Goal: Task Accomplishment & Management: Manage account settings

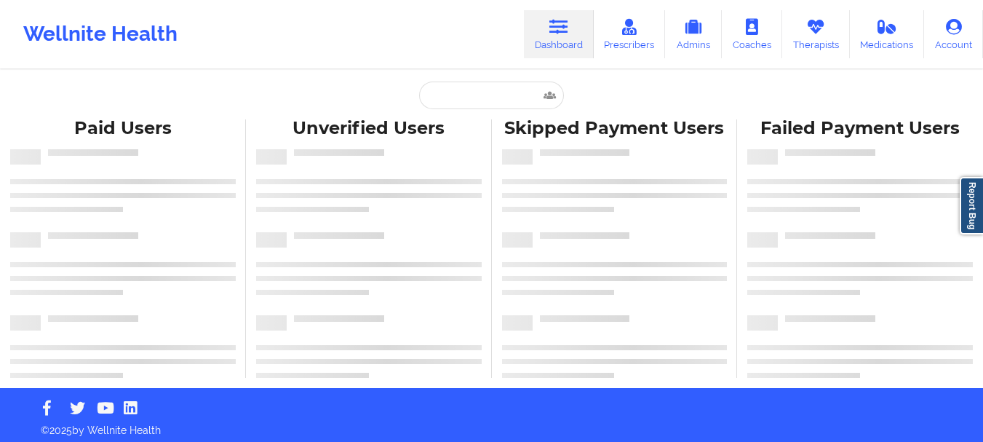
click at [506, 81] on div "Paid Unverified Skipped Failed Paid Users Unverified Users Skipped Payment User…" at bounding box center [491, 194] width 983 height 388
click at [515, 95] on input "text" at bounding box center [491, 96] width 144 height 28
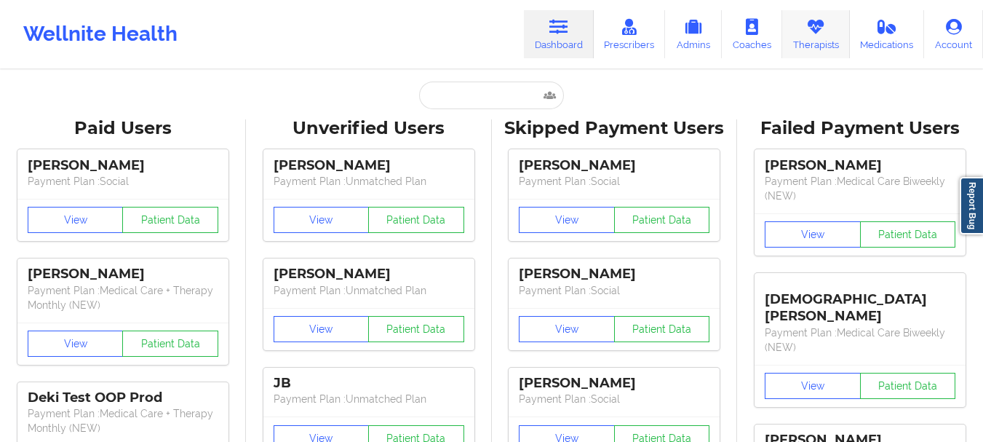
click at [798, 25] on link "Therapists" at bounding box center [816, 34] width 68 height 48
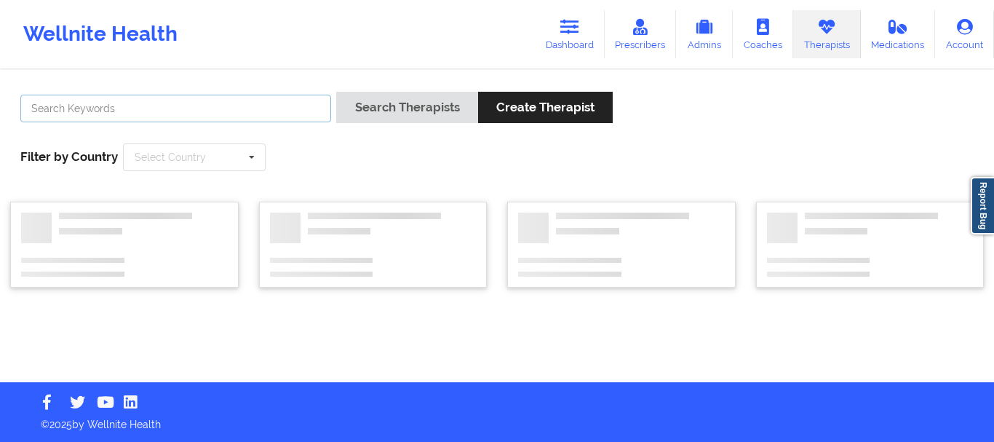
drag, startPoint x: 198, startPoint y: 83, endPoint x: 175, endPoint y: 95, distance: 26.4
click at [175, 95] on input "text" at bounding box center [175, 109] width 311 height 28
type input "[PERSON_NAME]"
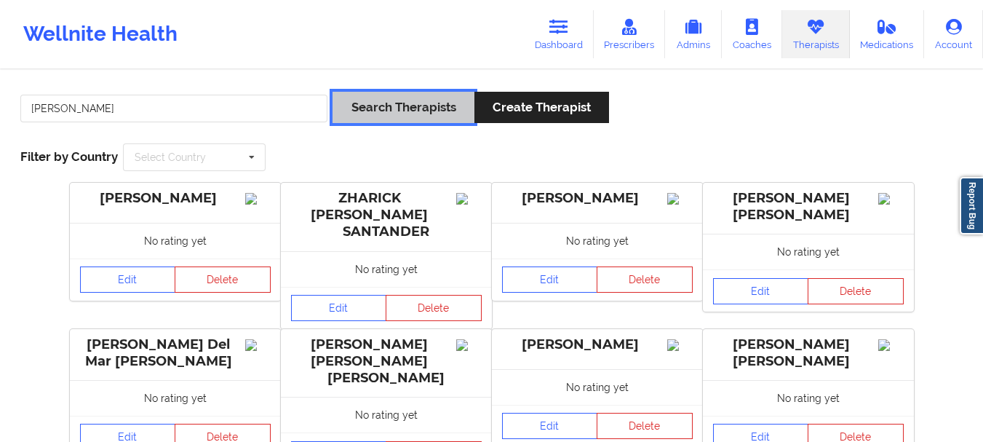
click at [373, 106] on button "Search Therapists" at bounding box center [403, 107] width 141 height 31
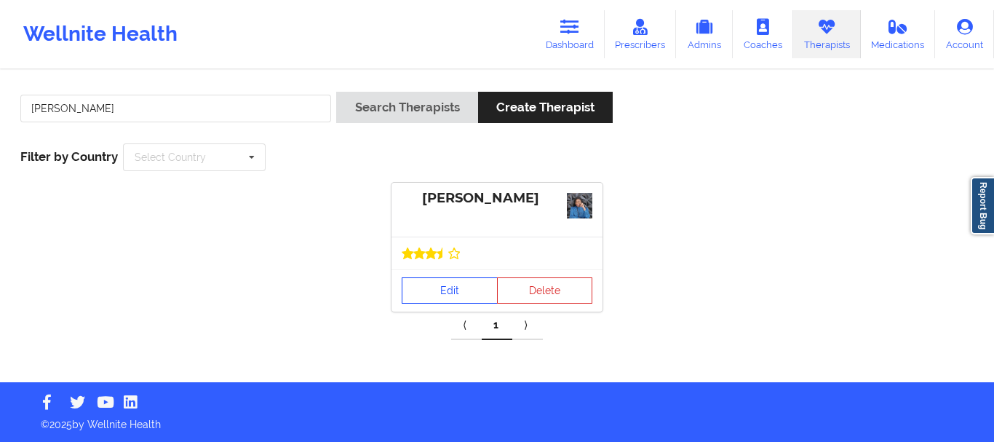
click at [450, 279] on link "Edit" at bounding box center [450, 290] width 96 height 26
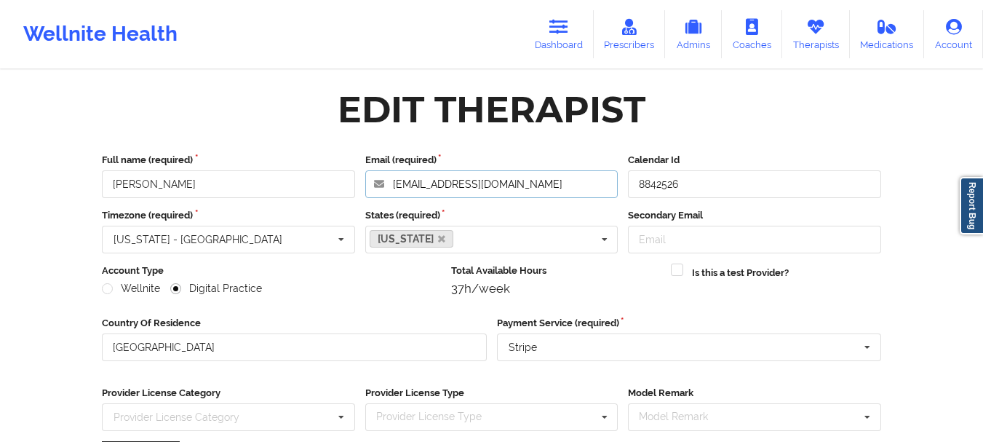
drag, startPoint x: 531, startPoint y: 181, endPoint x: 237, endPoint y: 150, distance: 296.4
click at [245, 151] on div "Full name (required) [PERSON_NAME] Email (required) [EMAIL_ADDRESS][DOMAIN_NAME…" at bounding box center [492, 318] width 800 height 350
click at [822, 52] on link "Therapists" at bounding box center [816, 34] width 68 height 48
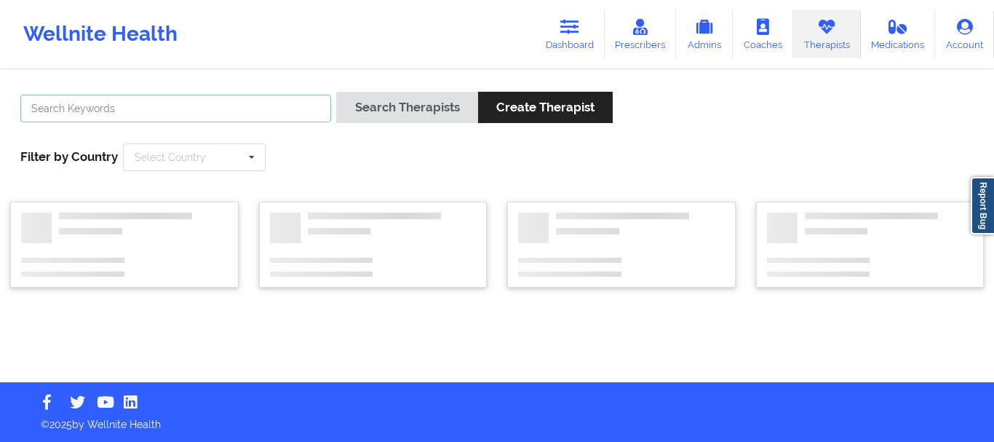
click at [195, 112] on input "text" at bounding box center [175, 109] width 311 height 28
paste input "[PERSON_NAME]"
type input "[PERSON_NAME]"
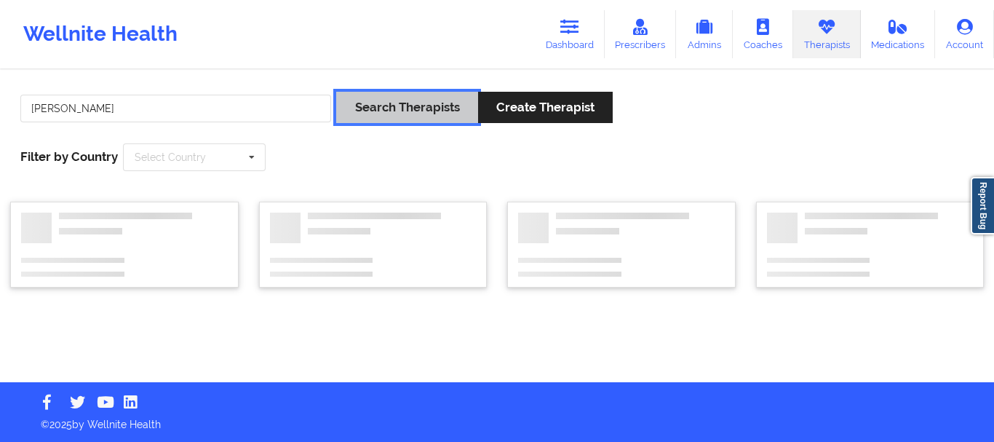
click at [354, 106] on button "Search Therapists" at bounding box center [406, 107] width 141 height 31
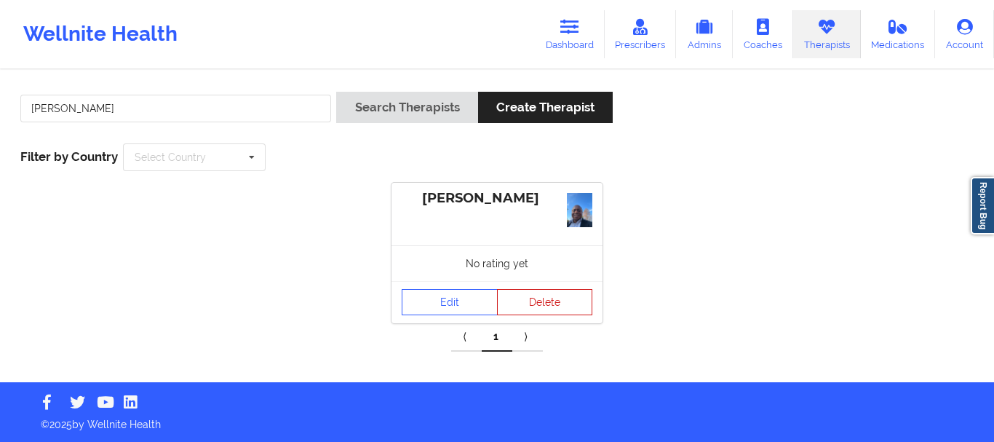
drag, startPoint x: 483, startPoint y: 279, endPoint x: 507, endPoint y: 293, distance: 28.0
click at [482, 279] on div "No rating yet" at bounding box center [497, 263] width 211 height 36
click at [456, 296] on link "Edit" at bounding box center [450, 302] width 96 height 26
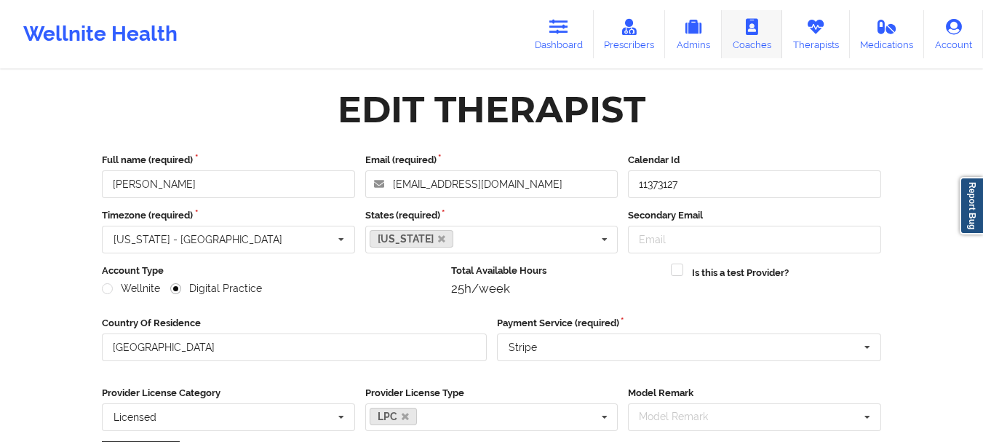
click at [827, 40] on link "Therapists" at bounding box center [816, 34] width 68 height 48
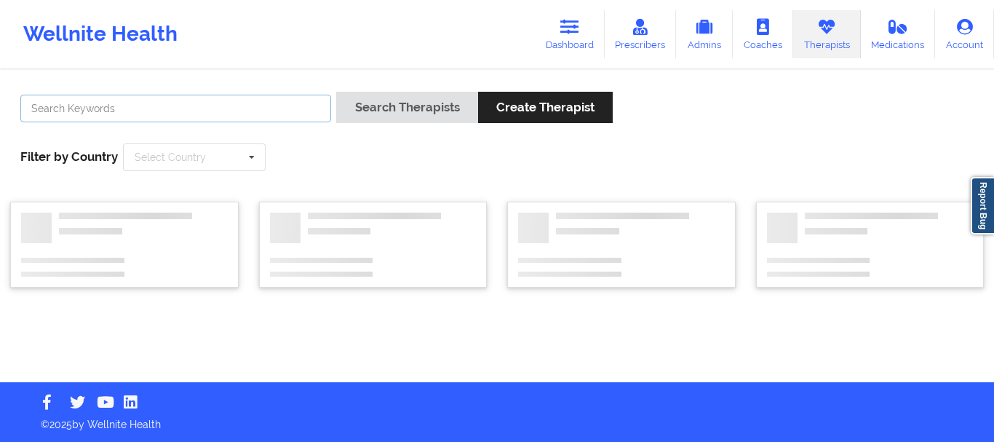
click at [282, 117] on input "text" at bounding box center [175, 109] width 311 height 28
paste input "[PERSON_NAME]"
type input "[PERSON_NAME]"
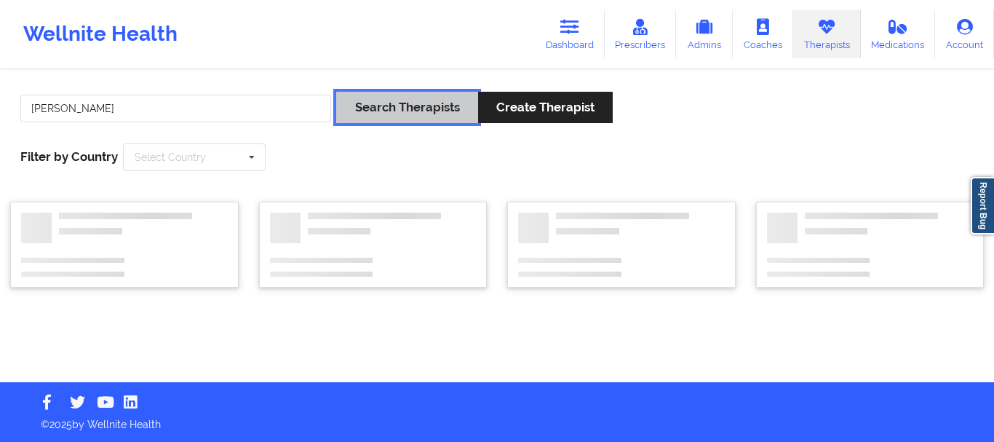
click at [431, 106] on button "Search Therapists" at bounding box center [406, 107] width 141 height 31
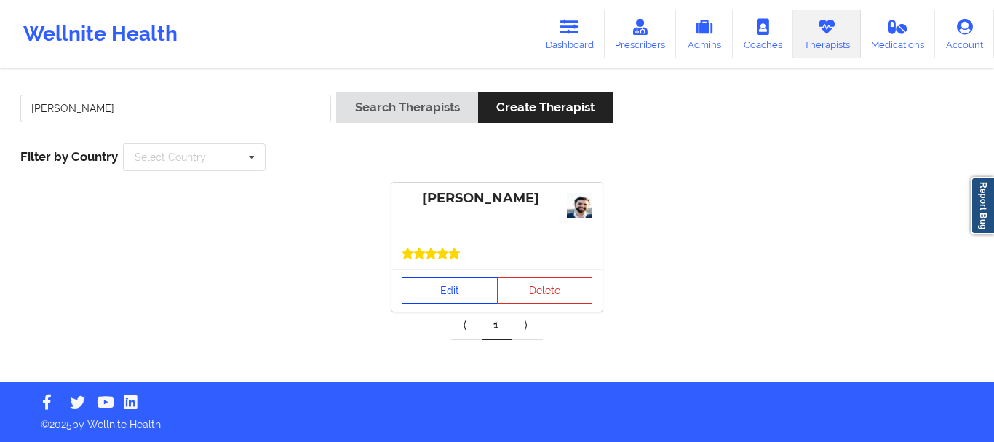
click at [432, 290] on link "Edit" at bounding box center [450, 290] width 96 height 26
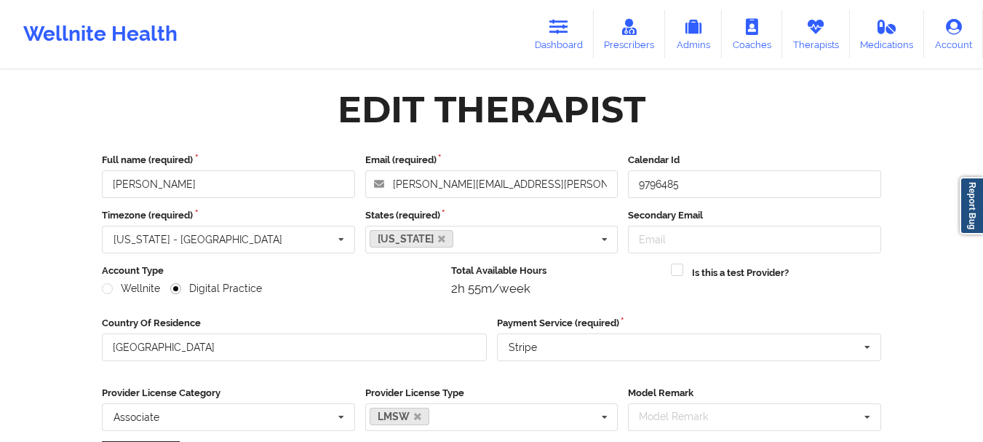
click at [801, 41] on link "Therapists" at bounding box center [816, 34] width 68 height 48
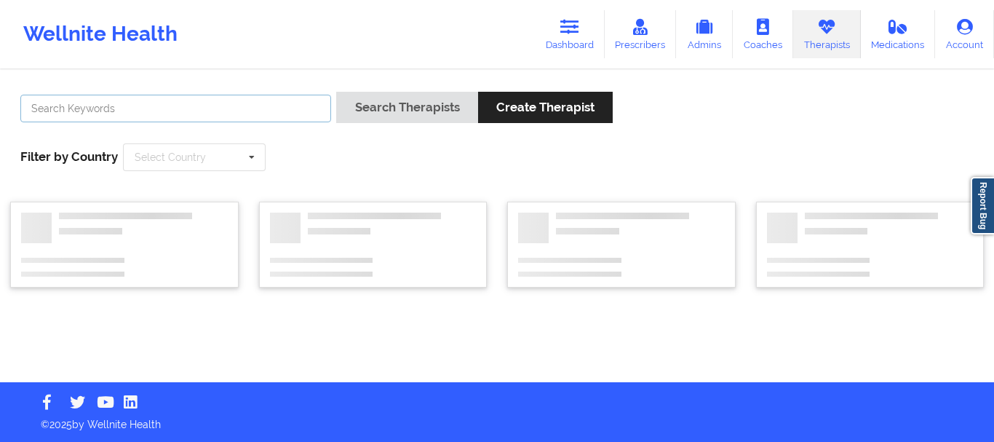
click at [230, 116] on input "text" at bounding box center [175, 109] width 311 height 28
paste input "[PERSON_NAME]"
type input "[PERSON_NAME]"
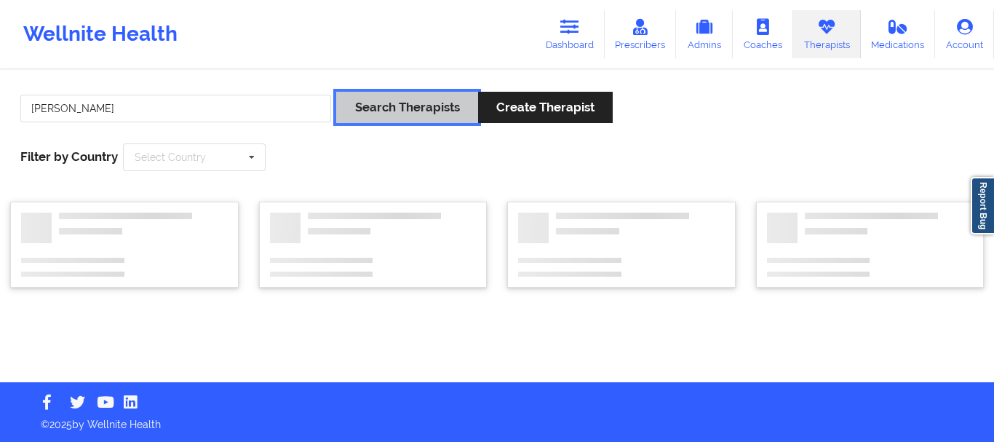
click at [366, 117] on button "Search Therapists" at bounding box center [406, 107] width 141 height 31
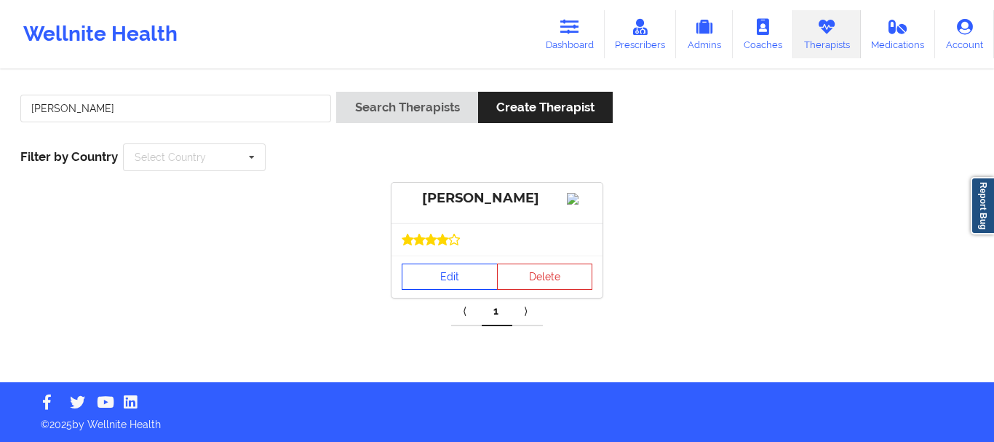
click at [461, 274] on link "Edit" at bounding box center [450, 276] width 96 height 26
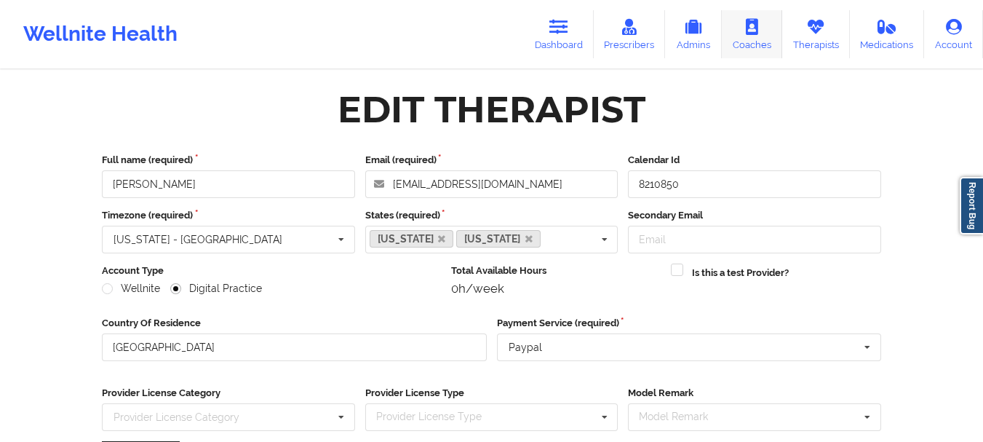
click at [827, 44] on link "Therapists" at bounding box center [816, 34] width 68 height 48
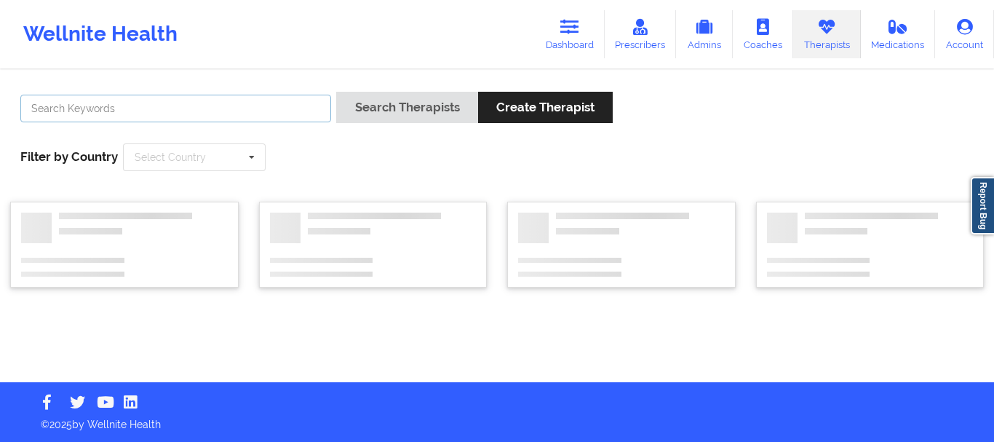
click at [266, 113] on input "text" at bounding box center [175, 109] width 311 height 28
paste input "[PERSON_NAME] [PERSON_NAME]"
type input "[PERSON_NAME] [PERSON_NAME]"
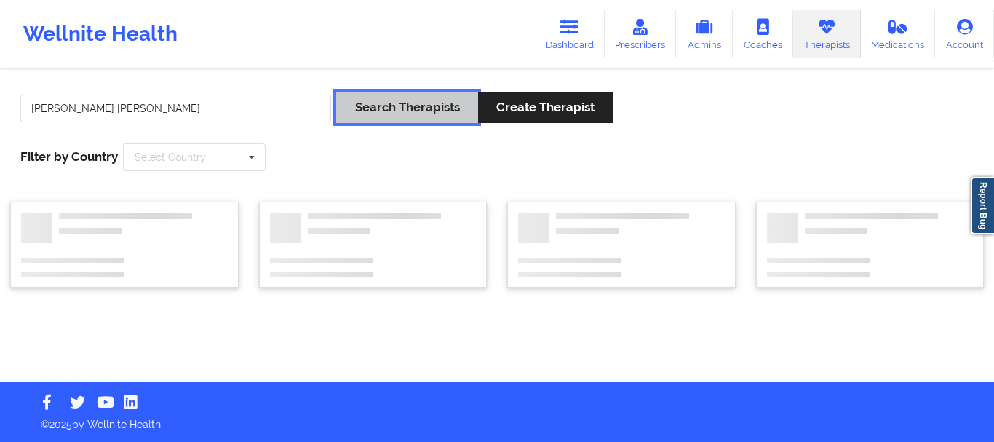
click at [413, 106] on button "Search Therapists" at bounding box center [406, 107] width 141 height 31
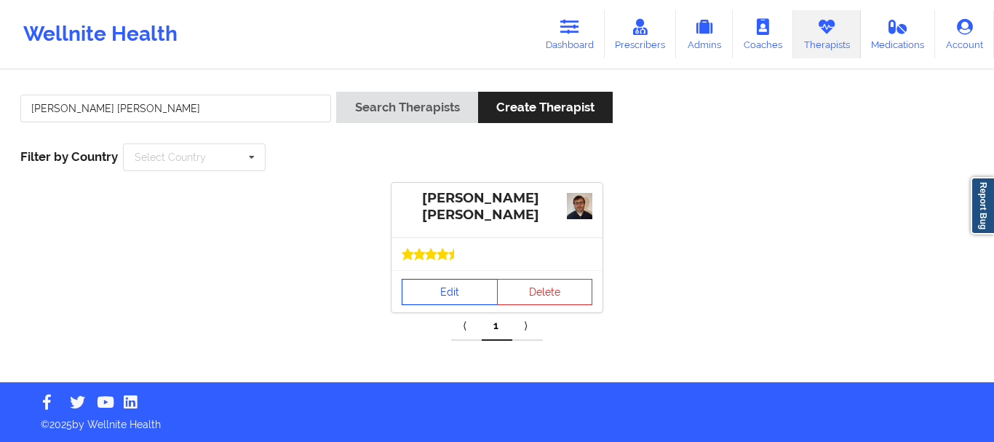
click at [456, 290] on link "Edit" at bounding box center [450, 292] width 96 height 26
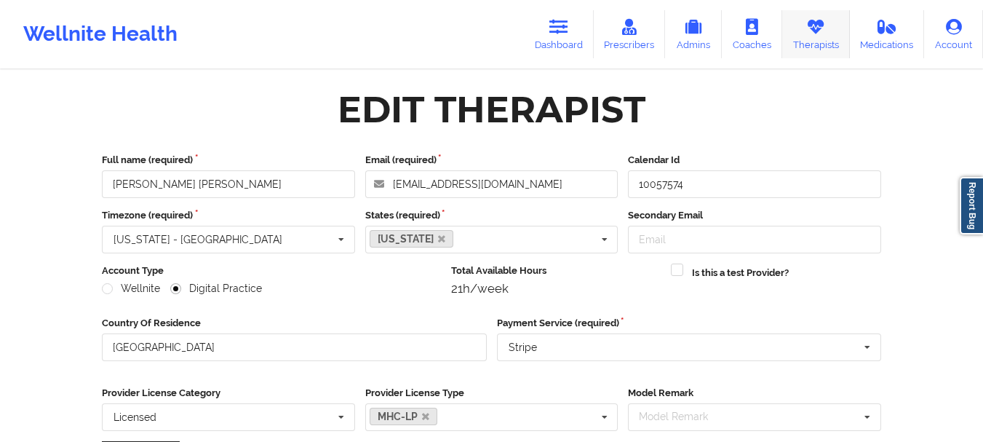
click at [838, 38] on link "Therapists" at bounding box center [816, 34] width 68 height 48
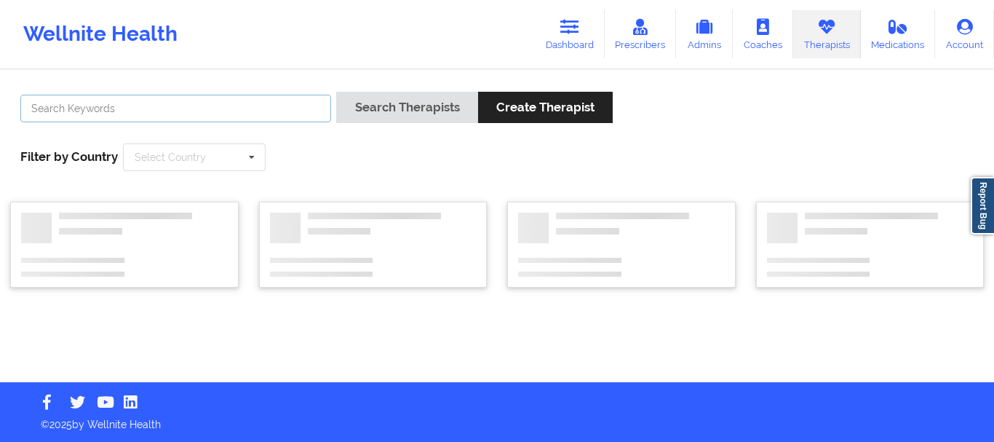
click at [260, 109] on input "text" at bounding box center [175, 109] width 311 height 28
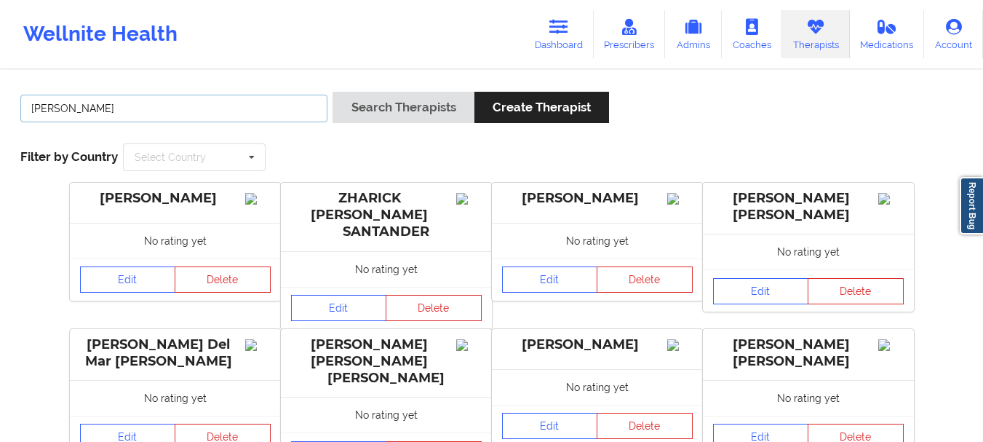
type input "[PERSON_NAME]"
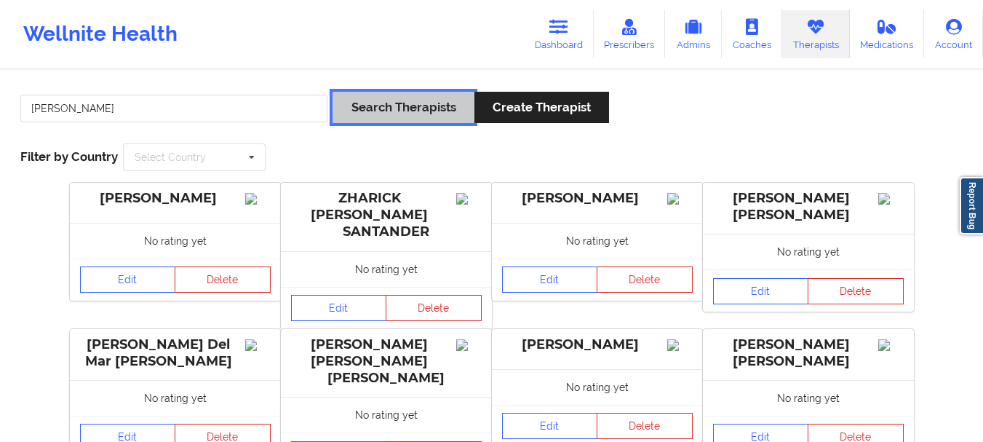
click at [333, 92] on button "Search Therapists" at bounding box center [403, 107] width 141 height 31
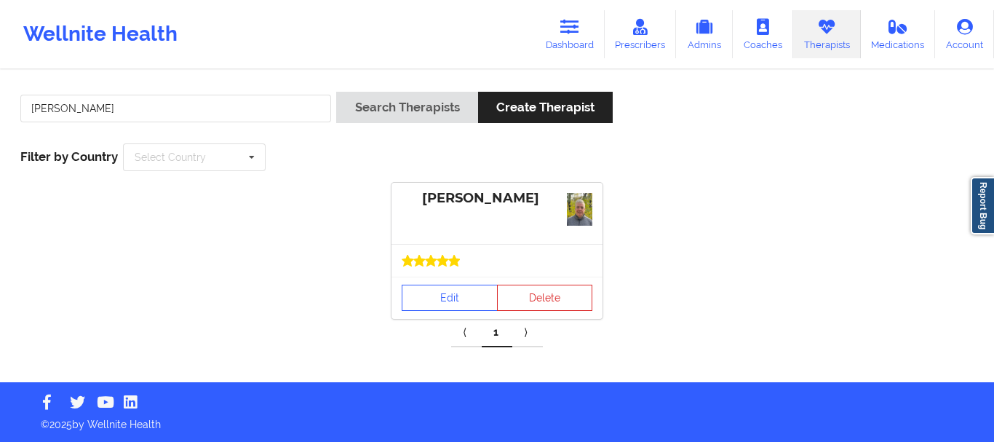
click at [472, 271] on div at bounding box center [497, 260] width 211 height 33
click at [459, 298] on link "Edit" at bounding box center [450, 298] width 96 height 26
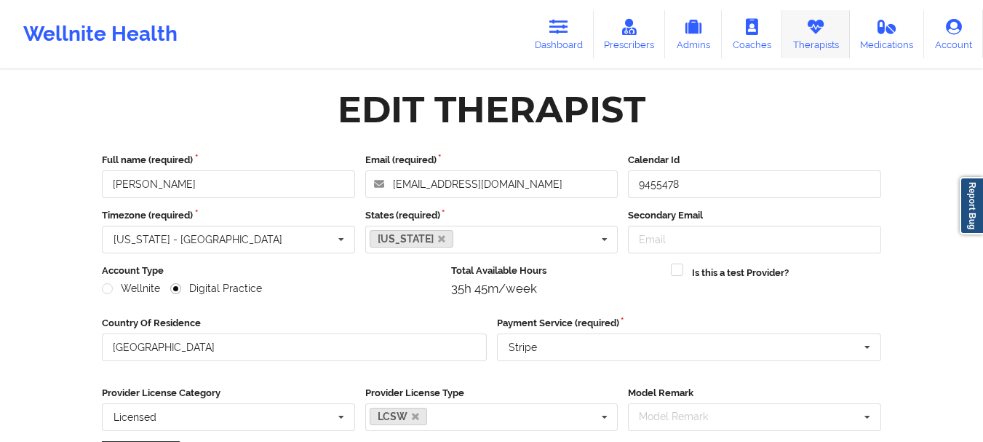
click at [806, 33] on link "Therapists" at bounding box center [816, 34] width 68 height 48
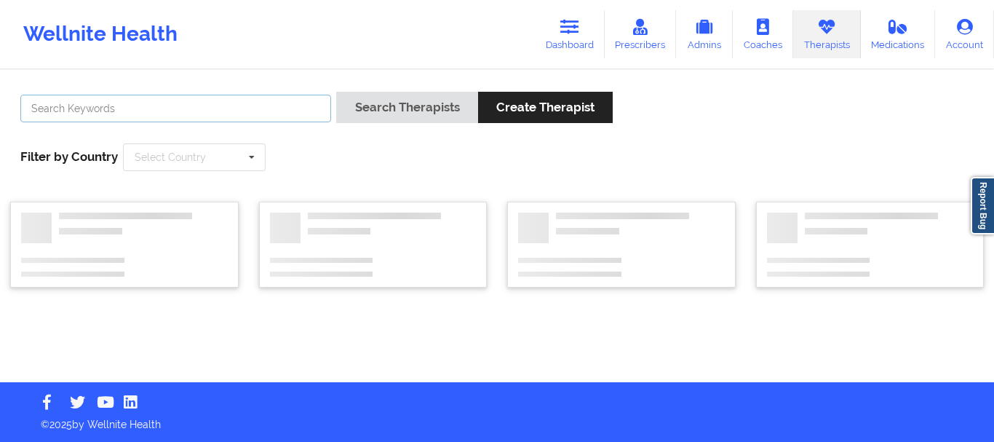
drag, startPoint x: 294, startPoint y: 107, endPoint x: 294, endPoint y: 90, distance: 16.7
click at [294, 106] on input "text" at bounding box center [175, 109] width 311 height 28
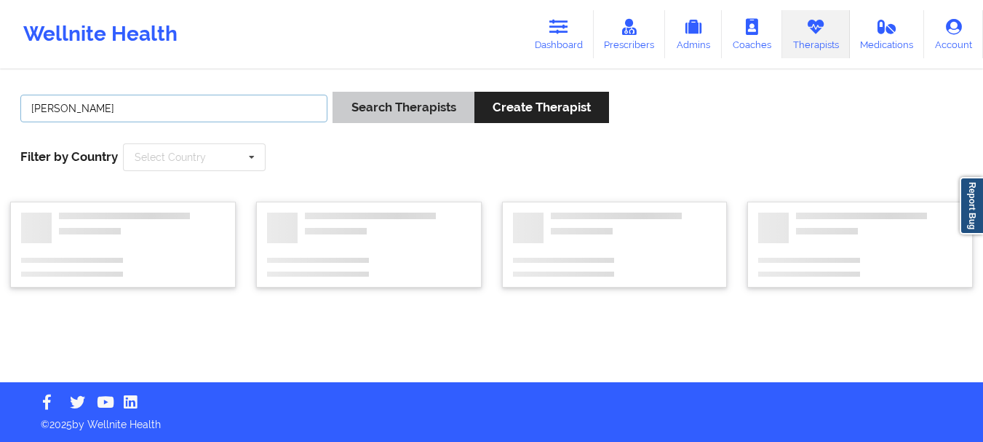
type input "[PERSON_NAME]"
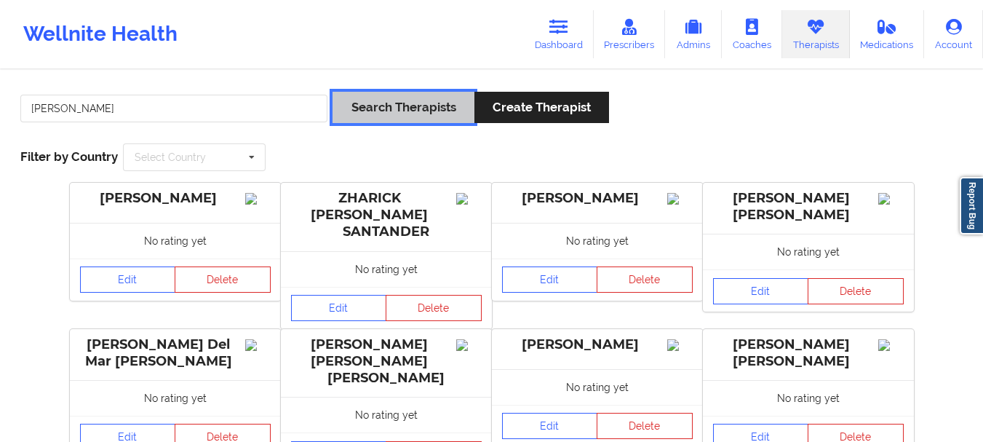
click at [386, 99] on button "Search Therapists" at bounding box center [403, 107] width 141 height 31
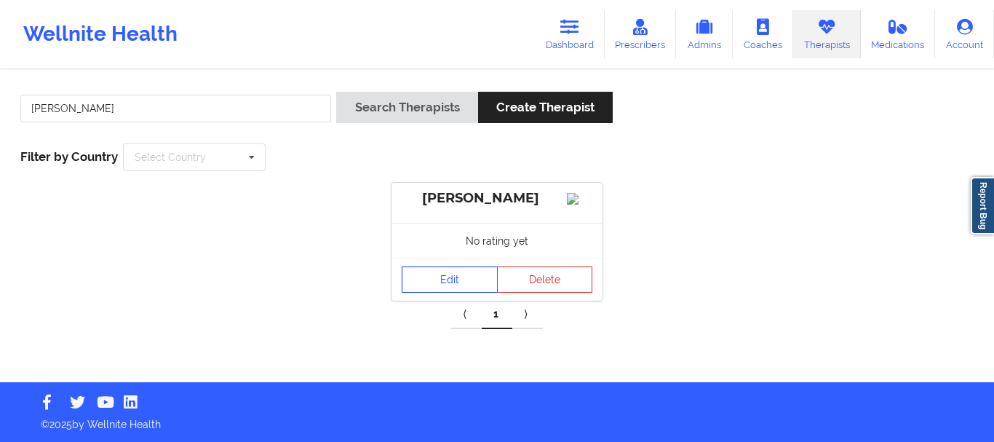
click at [463, 293] on link "Edit" at bounding box center [450, 279] width 96 height 26
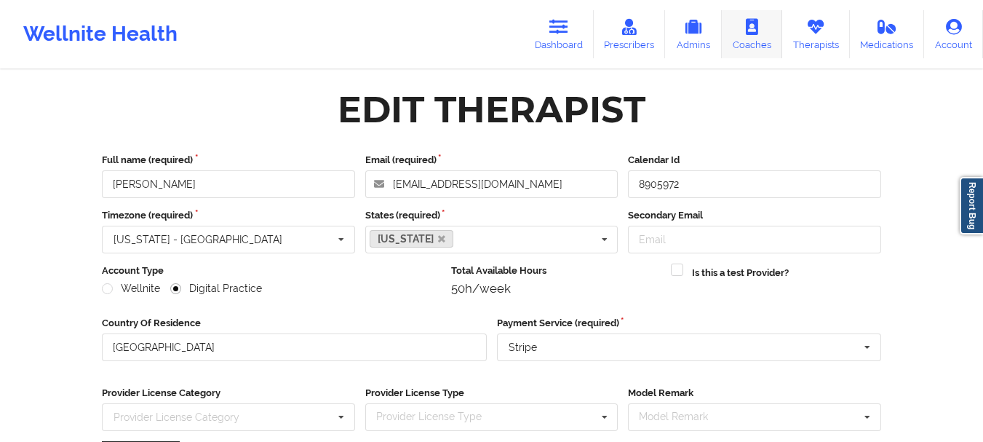
drag, startPoint x: 811, startPoint y: 18, endPoint x: 791, endPoint y: 33, distance: 25.0
click at [812, 19] on icon at bounding box center [815, 27] width 19 height 16
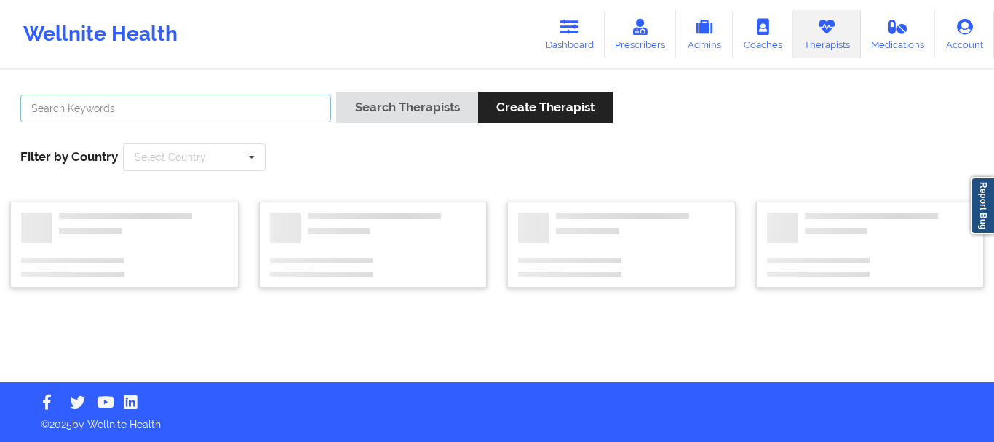
click at [226, 96] on input "text" at bounding box center [175, 109] width 311 height 28
paste input "[PERSON_NAME]"
type input "[PERSON_NAME]"
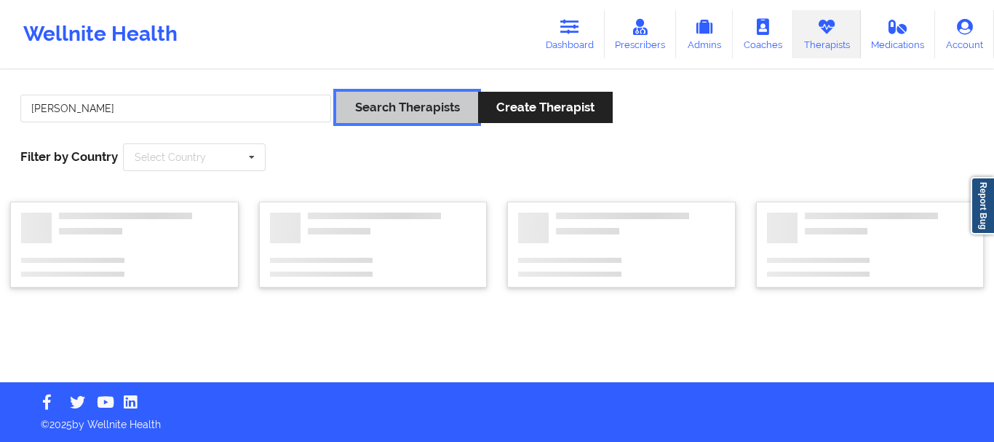
click at [375, 96] on button "Search Therapists" at bounding box center [406, 107] width 141 height 31
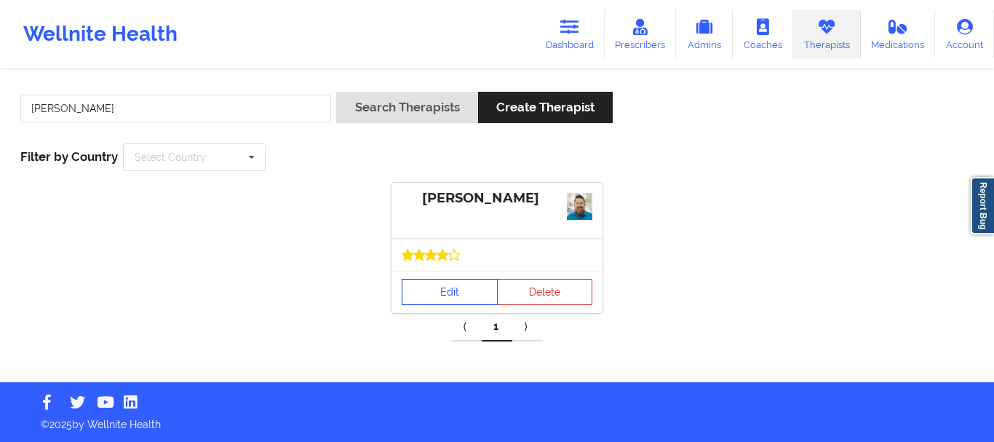
click at [466, 271] on div "Edit Delete" at bounding box center [497, 292] width 211 height 42
click at [440, 294] on link "Edit" at bounding box center [450, 292] width 96 height 26
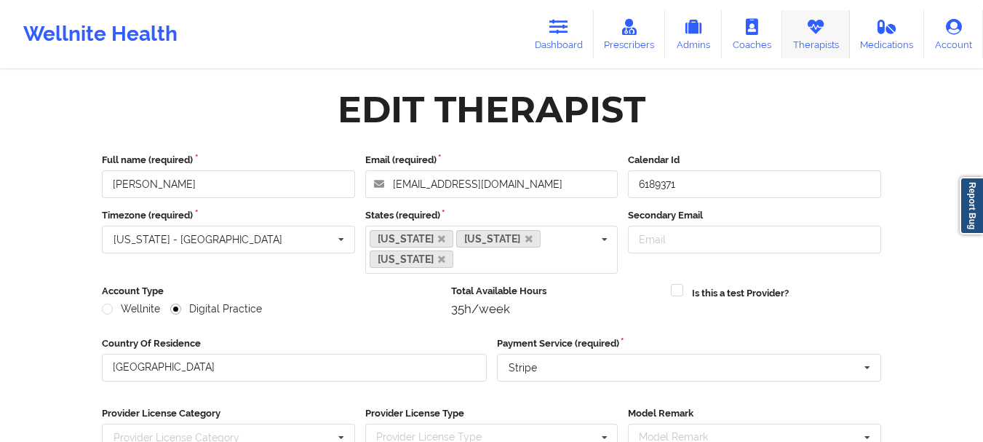
click at [809, 41] on link "Therapists" at bounding box center [816, 34] width 68 height 48
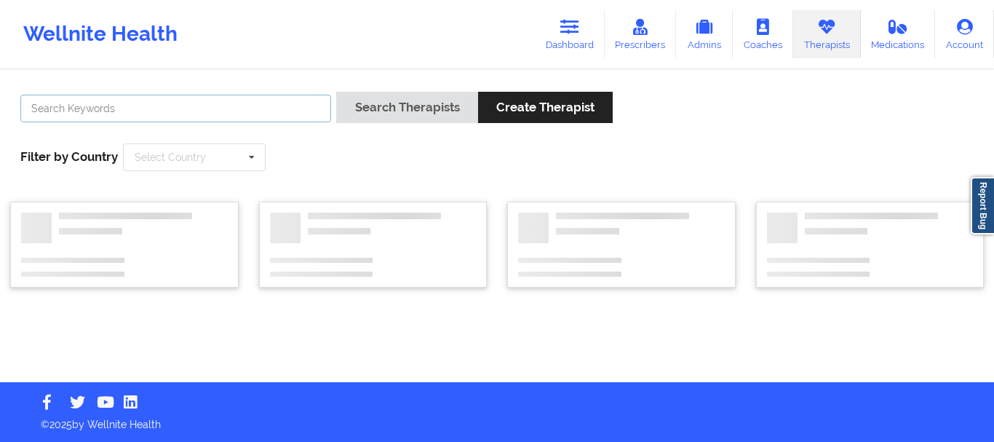
click at [282, 103] on input "text" at bounding box center [175, 109] width 311 height 28
paste input "[PERSON_NAME]"
type input "[PERSON_NAME]"
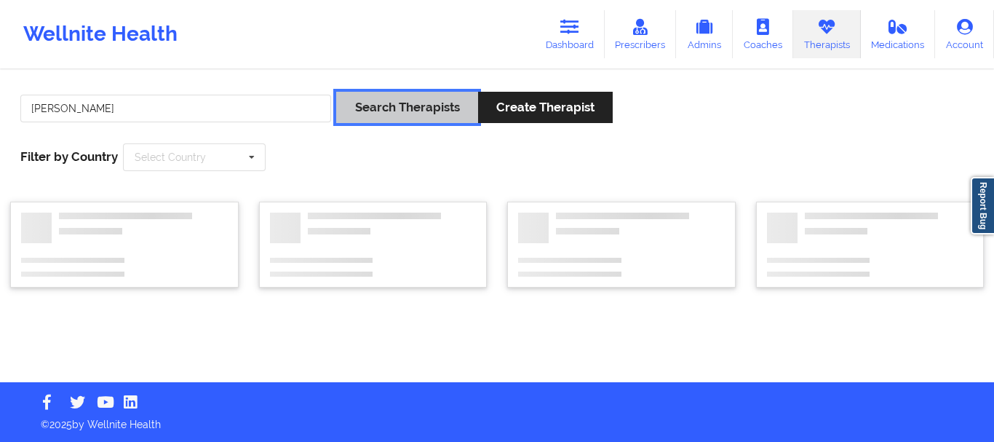
click at [391, 107] on button "Search Therapists" at bounding box center [406, 107] width 141 height 31
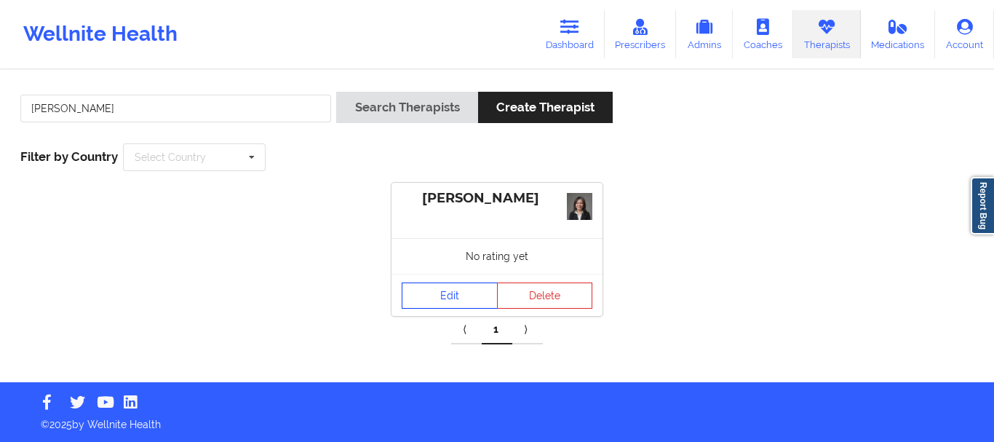
click at [448, 297] on link "Edit" at bounding box center [450, 295] width 96 height 26
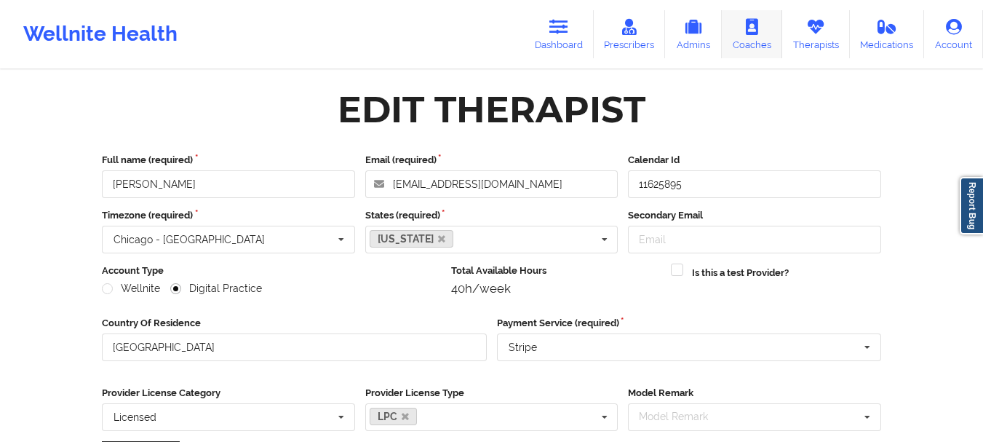
click at [811, 44] on link "Therapists" at bounding box center [816, 34] width 68 height 48
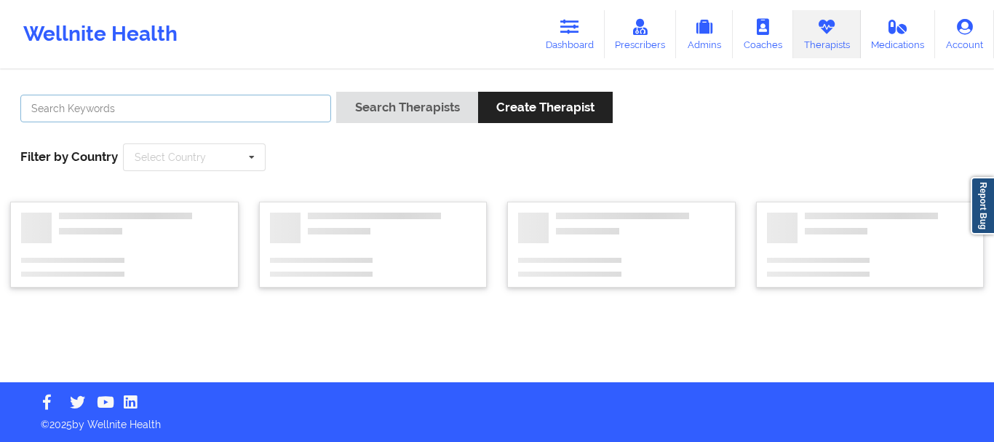
click at [285, 109] on input "text" at bounding box center [175, 109] width 311 height 28
paste input "[PERSON_NAME]"
type input "[PERSON_NAME]"
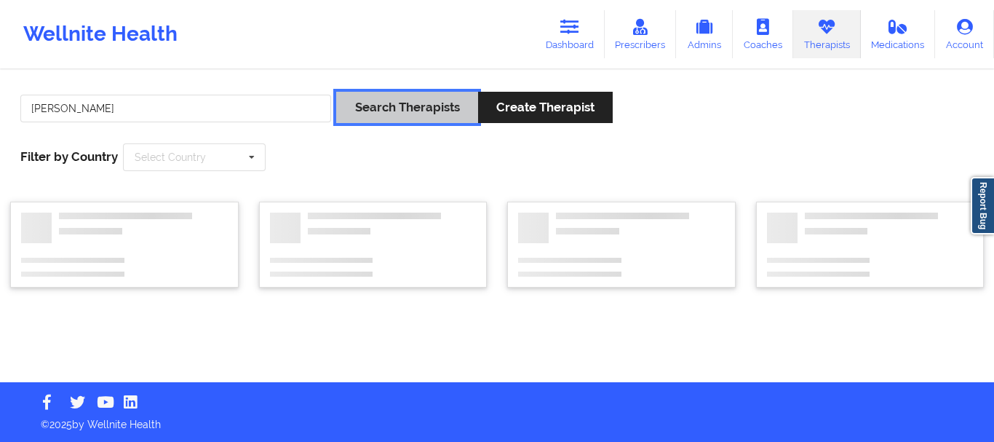
click at [341, 98] on button "Search Therapists" at bounding box center [406, 107] width 141 height 31
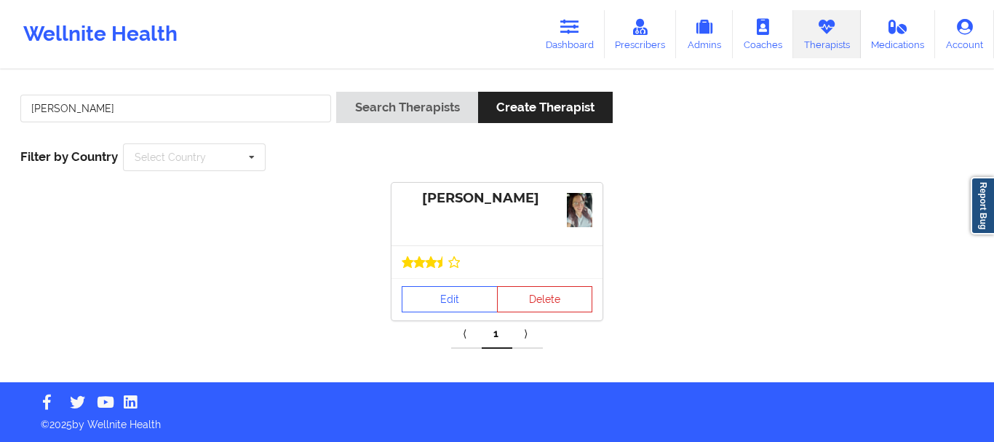
click at [400, 296] on div "Edit Delete" at bounding box center [497, 299] width 211 height 42
click at [417, 293] on link "Edit" at bounding box center [450, 299] width 96 height 26
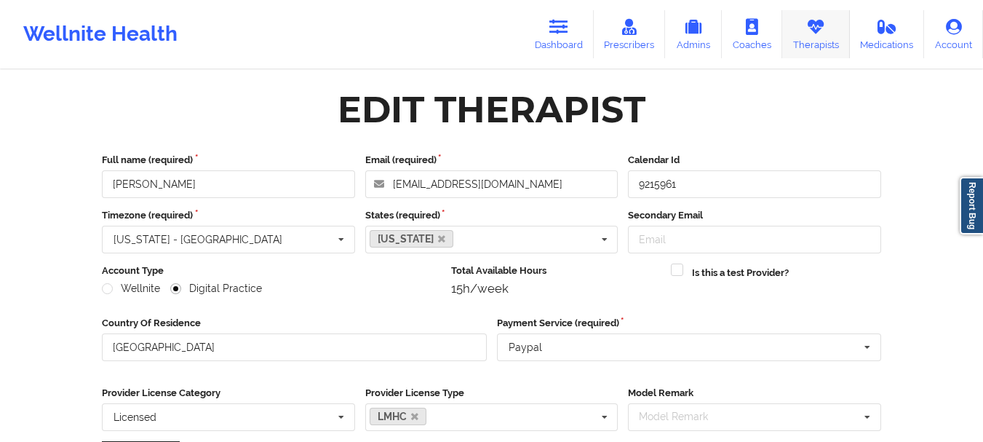
click at [817, 39] on link "Therapists" at bounding box center [816, 34] width 68 height 48
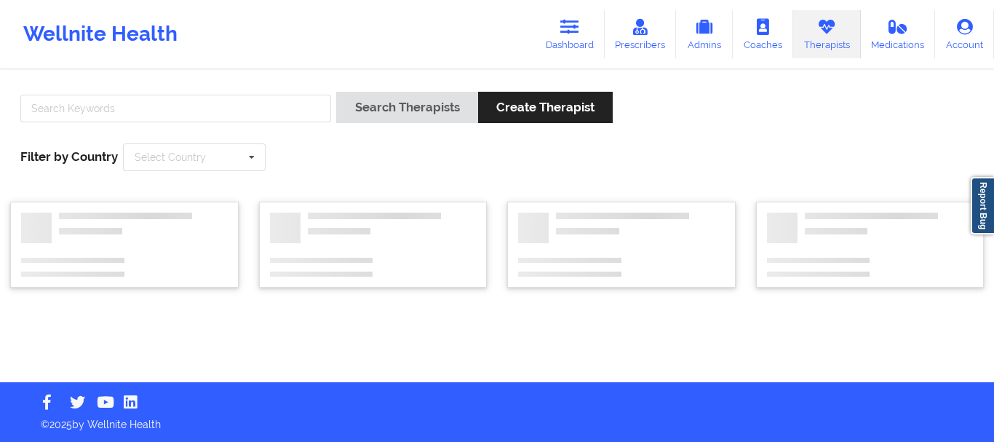
click at [264, 90] on div "Search Therapists Create Therapist Filter by Country Select Country [GEOGRAPHIC…" at bounding box center [497, 132] width 974 height 100
click at [258, 106] on input "text" at bounding box center [175, 109] width 311 height 28
paste input "[PERSON_NAME]"
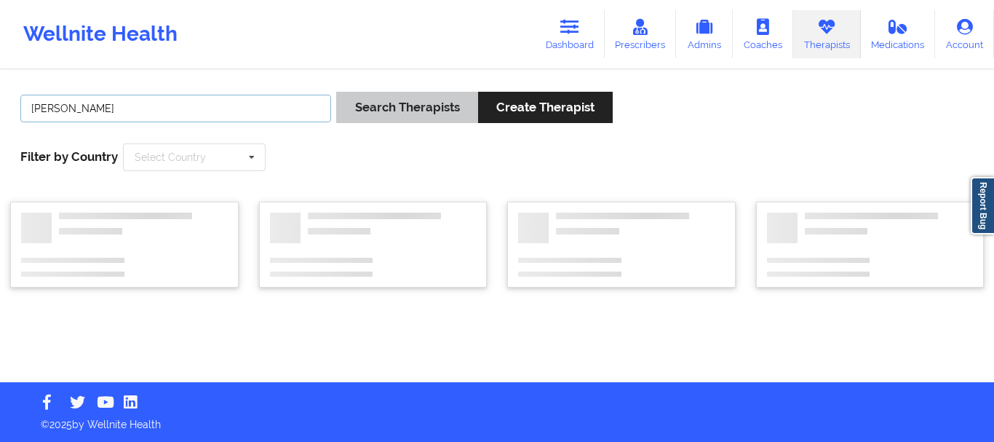
type input "[PERSON_NAME]"
click at [386, 99] on button "Search Therapists" at bounding box center [406, 107] width 141 height 31
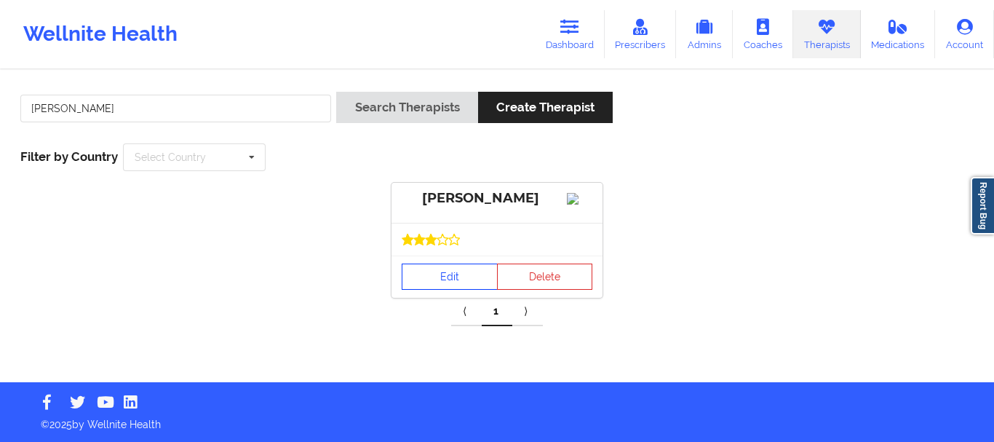
click at [456, 281] on link "Edit" at bounding box center [450, 276] width 96 height 26
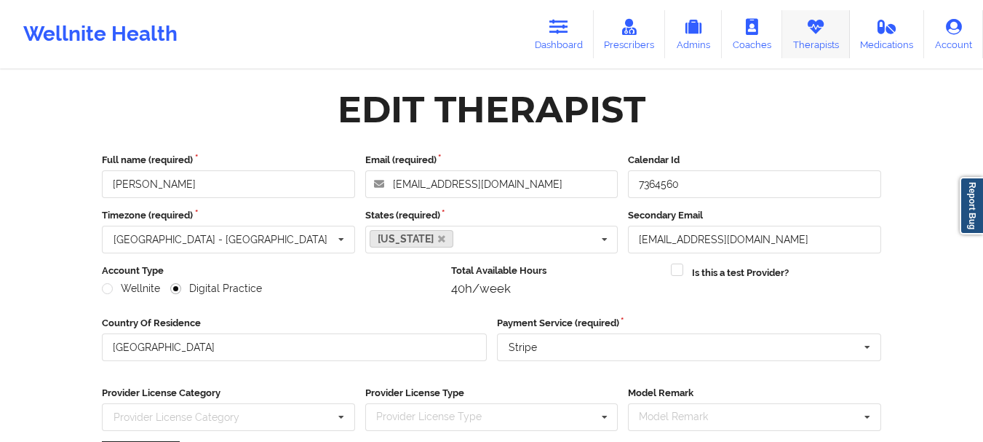
click at [835, 32] on link "Therapists" at bounding box center [816, 34] width 68 height 48
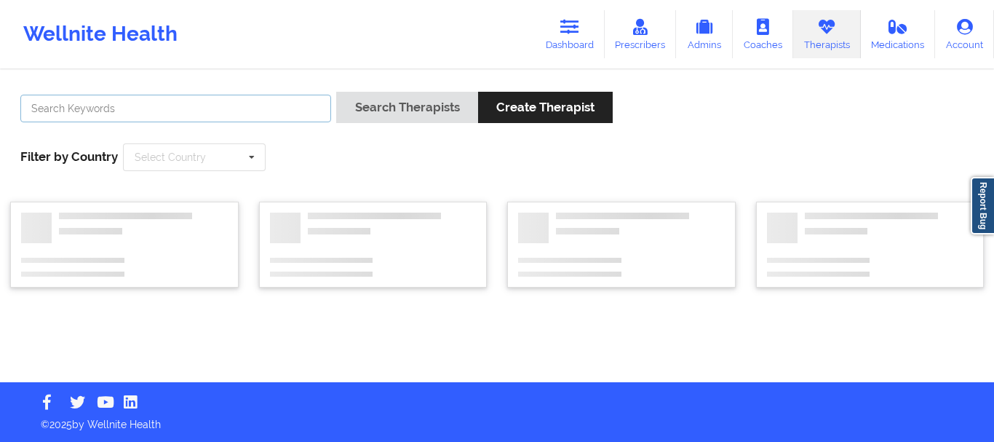
click at [226, 111] on input "text" at bounding box center [175, 109] width 311 height 28
paste input "[PERSON_NAME]"
type input "[PERSON_NAME]"
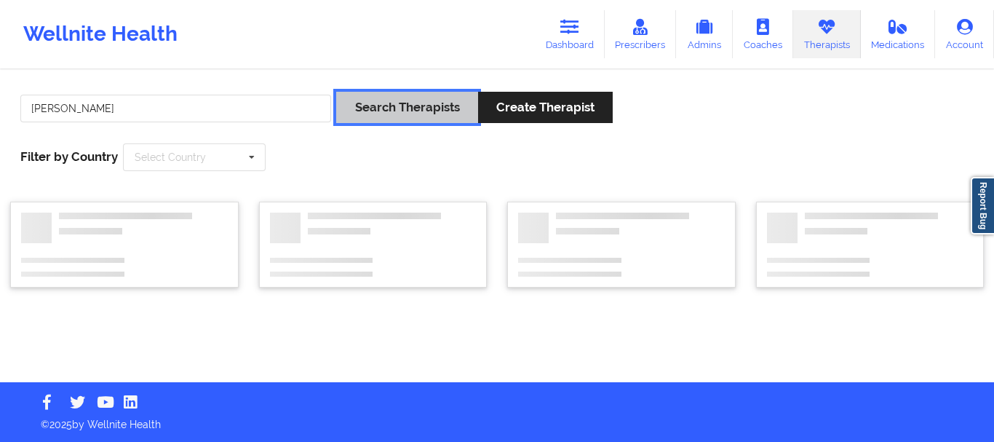
click at [400, 101] on button "Search Therapists" at bounding box center [406, 107] width 141 height 31
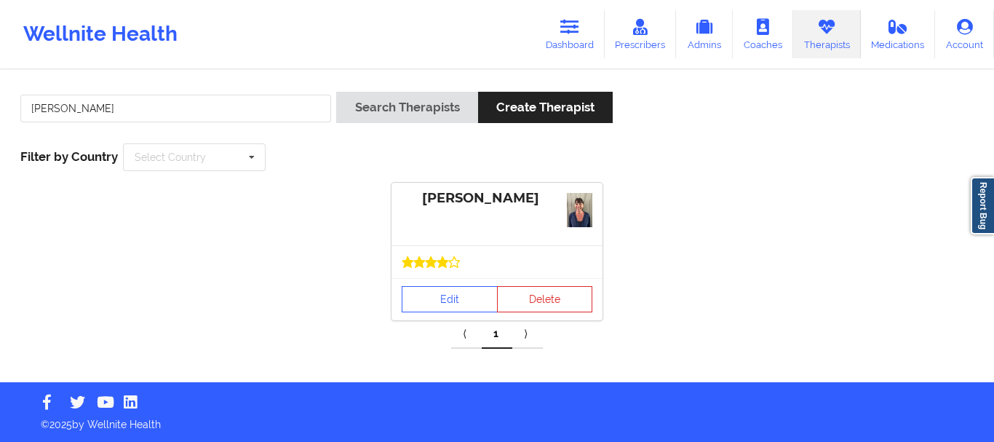
click at [422, 276] on div at bounding box center [497, 261] width 211 height 33
click at [432, 299] on link "Edit" at bounding box center [450, 299] width 96 height 26
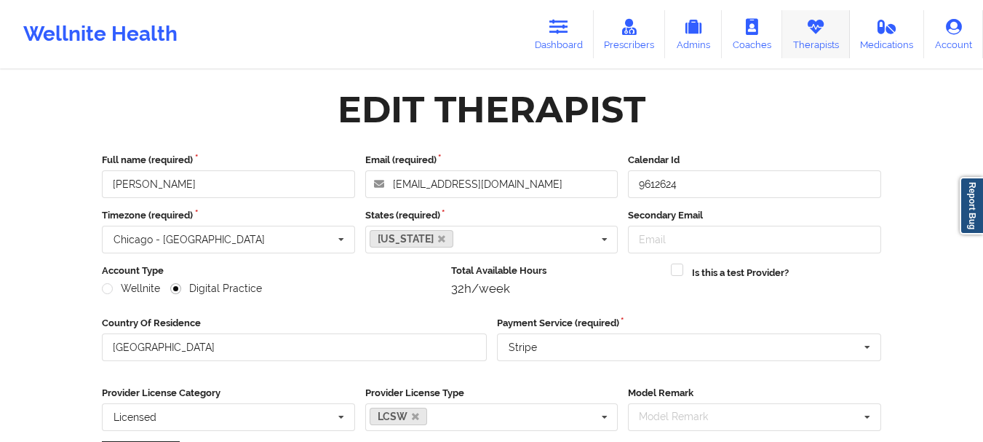
click at [838, 43] on link "Therapists" at bounding box center [816, 34] width 68 height 48
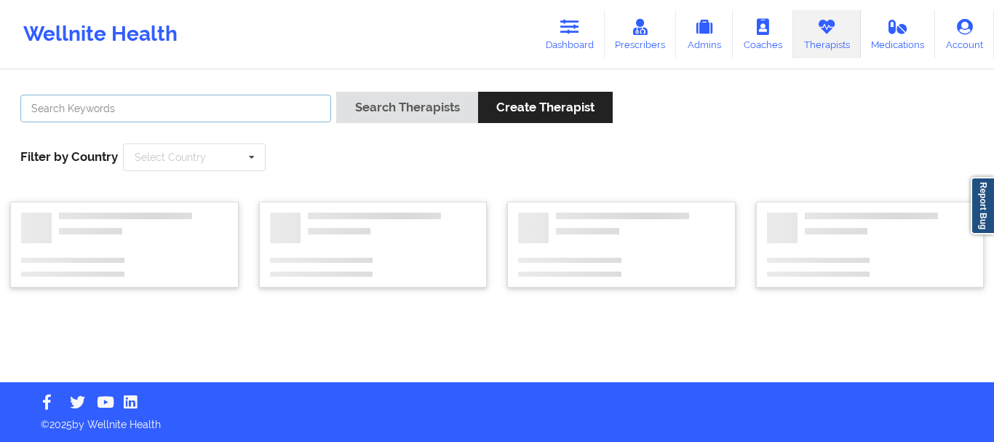
click at [277, 103] on input "text" at bounding box center [175, 109] width 311 height 28
paste input "[PERSON_NAME]"
click at [76, 108] on input "[PERSON_NAME]" at bounding box center [175, 109] width 311 height 28
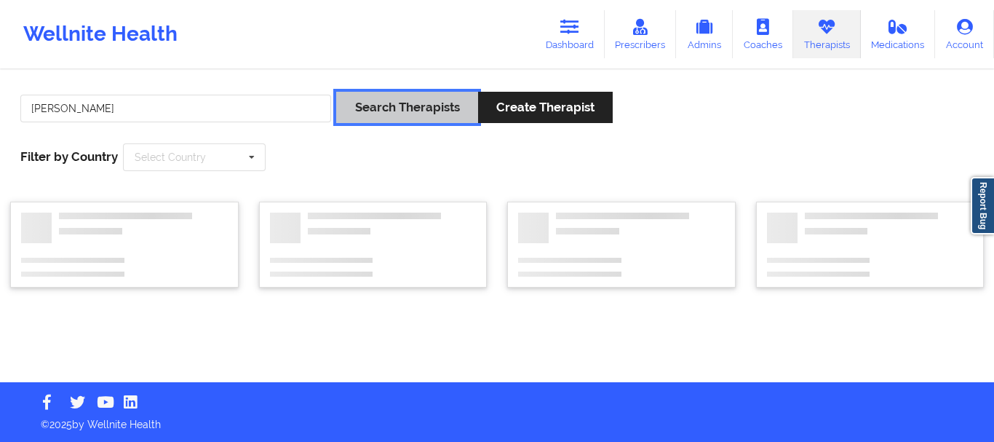
click at [351, 114] on button "Search Therapists" at bounding box center [406, 107] width 141 height 31
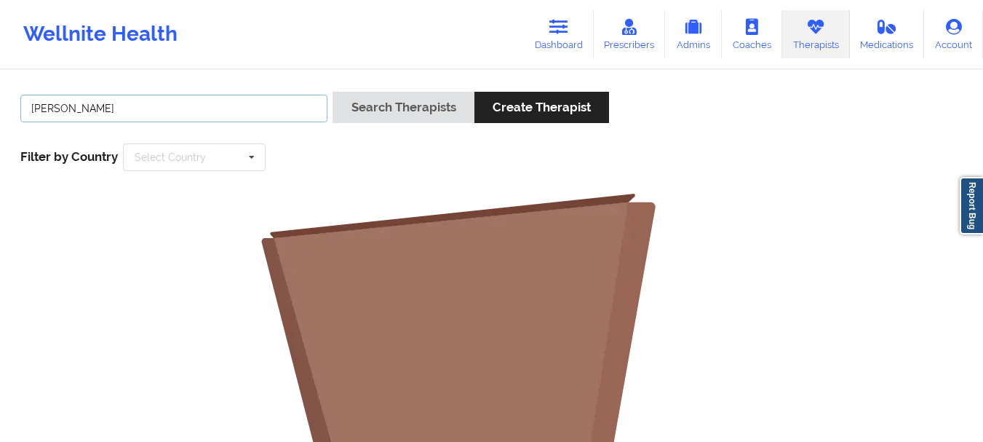
click at [146, 112] on input "[PERSON_NAME]" at bounding box center [173, 109] width 307 height 28
drag, startPoint x: 74, startPoint y: 103, endPoint x: 221, endPoint y: 100, distance: 146.3
click at [199, 111] on input "[PERSON_NAME]" at bounding box center [173, 109] width 307 height 28
type input "[PERSON_NAME]"
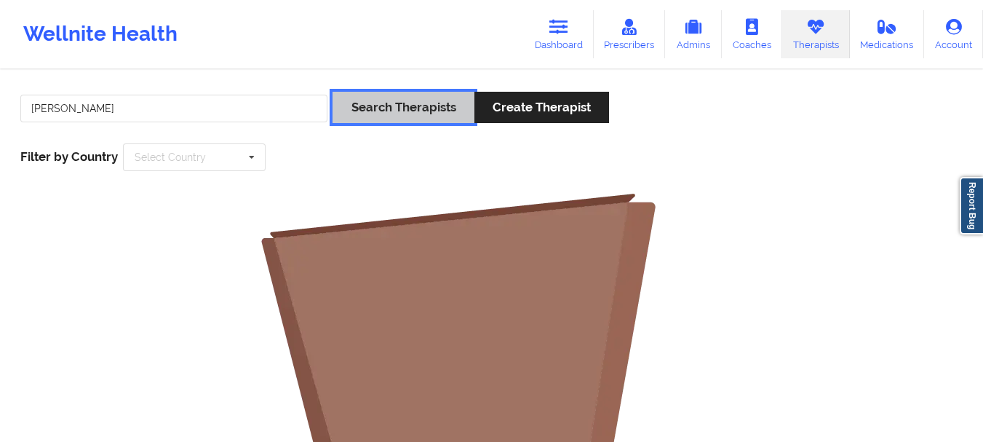
click at [384, 107] on button "Search Therapists" at bounding box center [403, 107] width 141 height 31
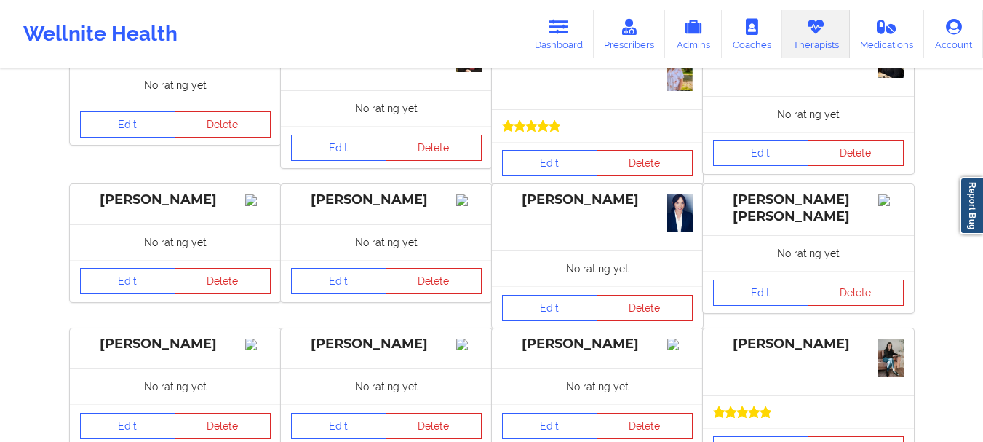
scroll to position [560, 0]
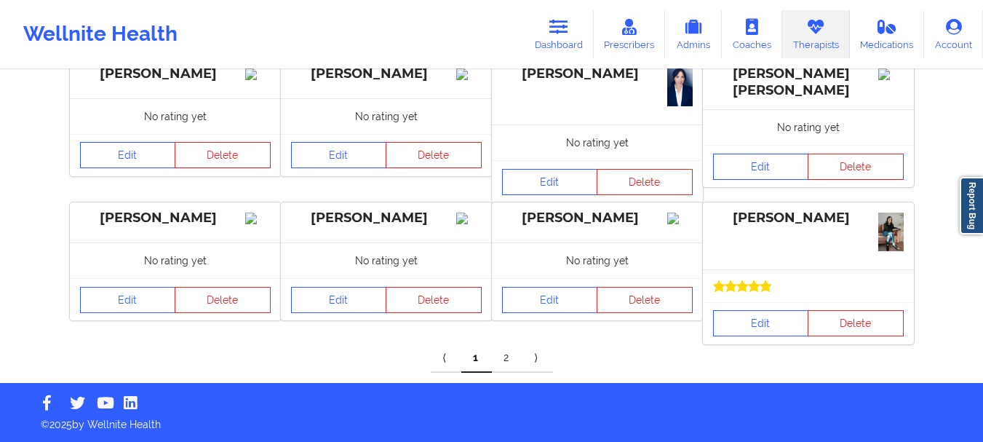
click at [506, 352] on link "2" at bounding box center [507, 358] width 31 height 29
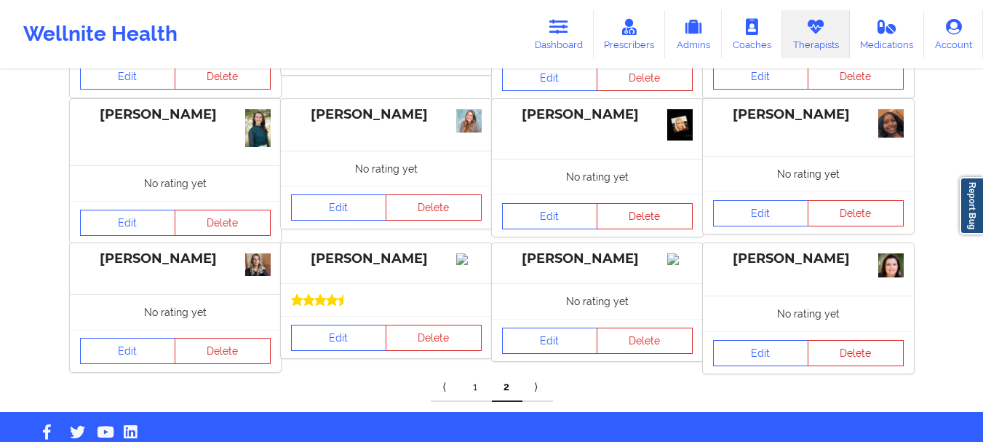
scroll to position [257, 0]
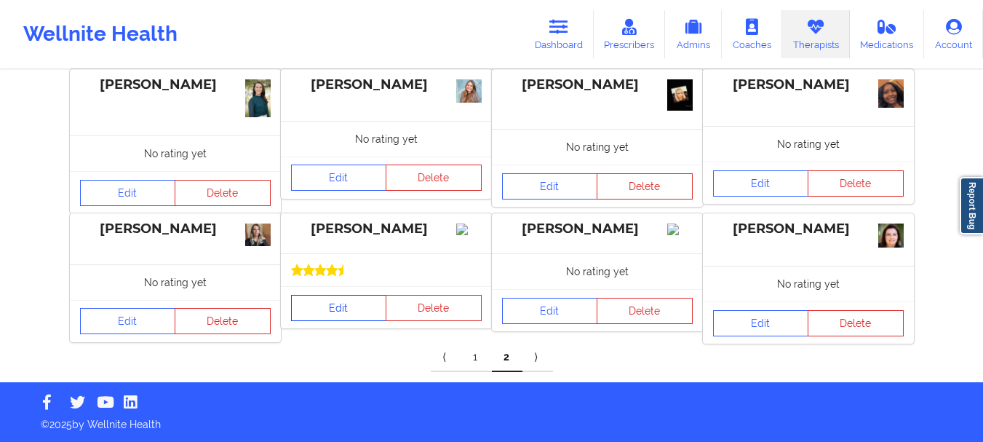
click at [336, 321] on link "Edit" at bounding box center [339, 308] width 96 height 26
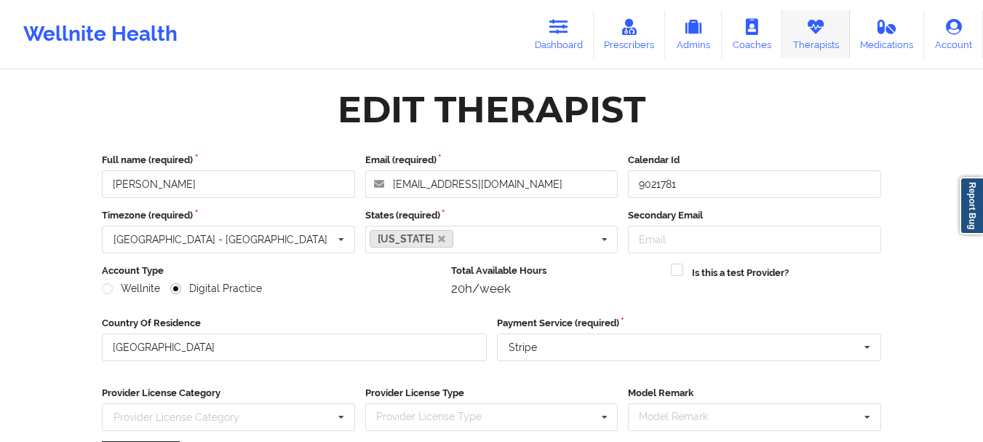
click at [814, 47] on link "Therapists" at bounding box center [816, 34] width 68 height 48
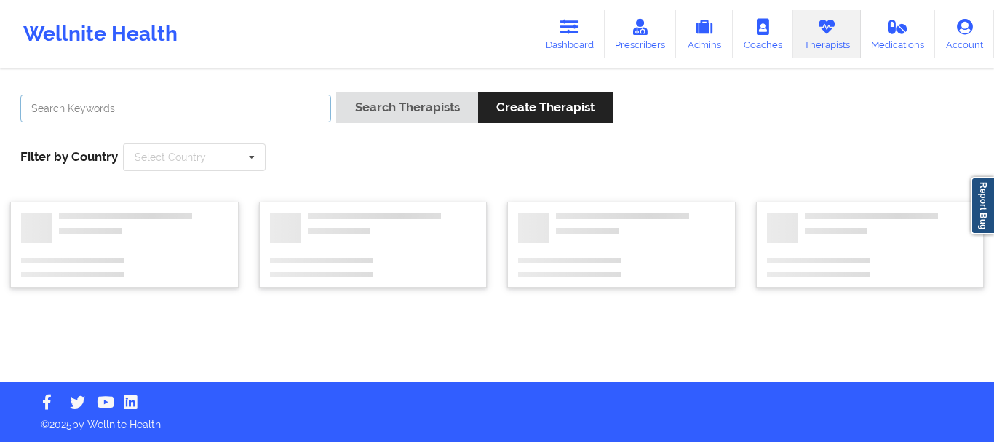
click at [282, 108] on input "text" at bounding box center [175, 109] width 311 height 28
paste input "[PERSON_NAME]"
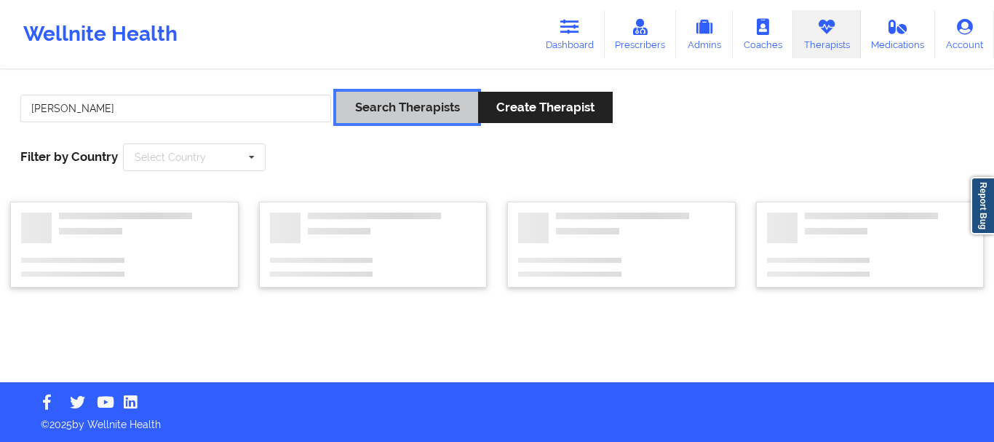
click at [415, 108] on button "Search Therapists" at bounding box center [406, 107] width 141 height 31
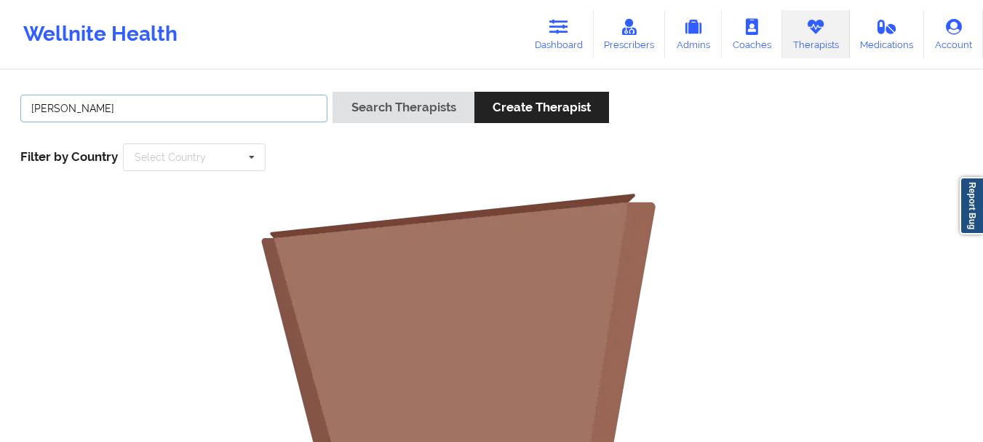
click at [89, 103] on input "[PERSON_NAME]" at bounding box center [173, 109] width 307 height 28
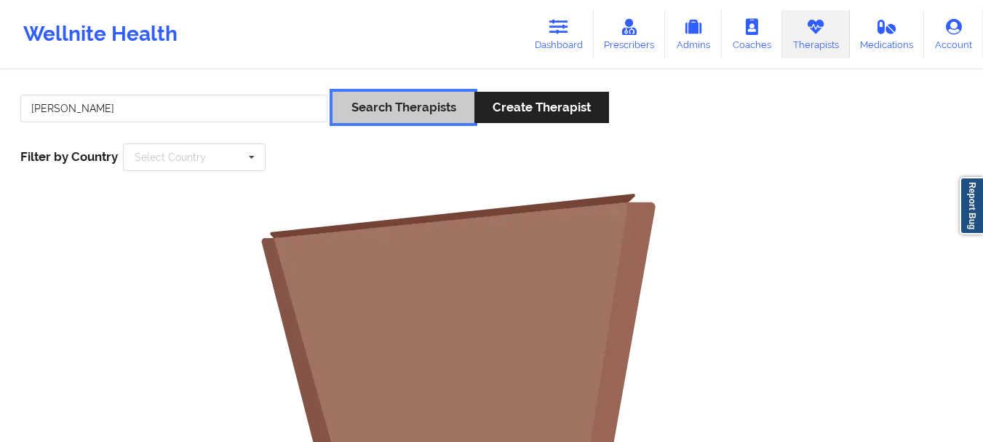
click at [425, 118] on button "Search Therapists" at bounding box center [403, 107] width 141 height 31
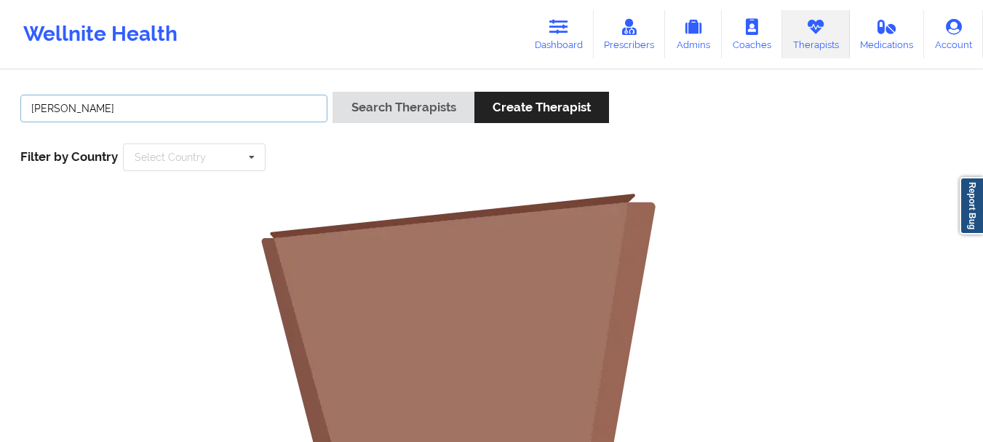
click at [87, 113] on input "[PERSON_NAME]" at bounding box center [173, 109] width 307 height 28
click at [79, 105] on input "[PERSON_NAME]" at bounding box center [173, 109] width 307 height 28
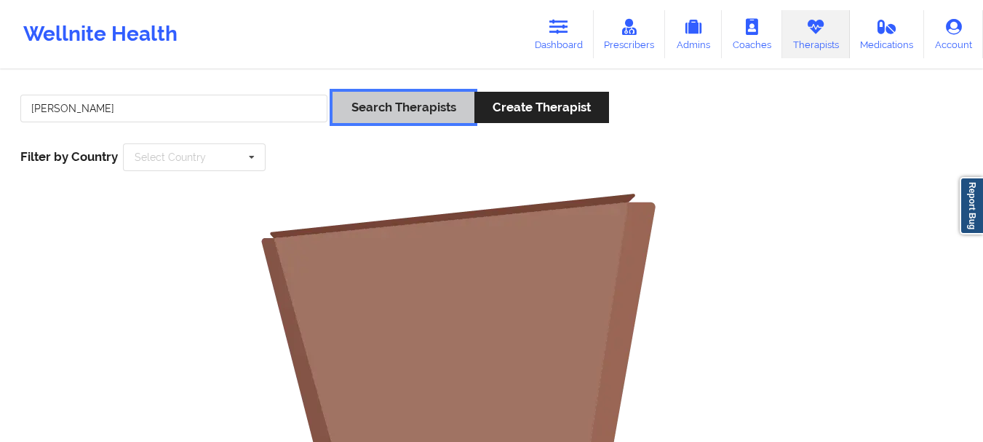
click at [406, 108] on button "Search Therapists" at bounding box center [403, 107] width 141 height 31
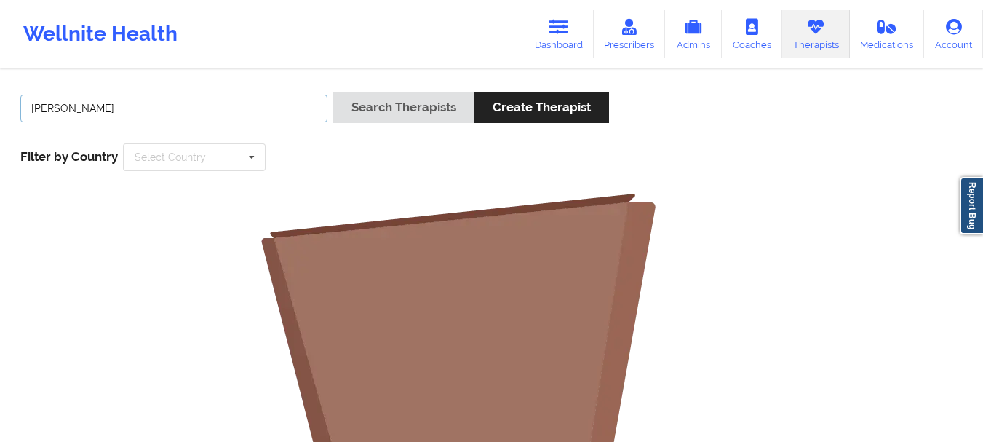
click at [86, 106] on input "[PERSON_NAME]" at bounding box center [173, 109] width 307 height 28
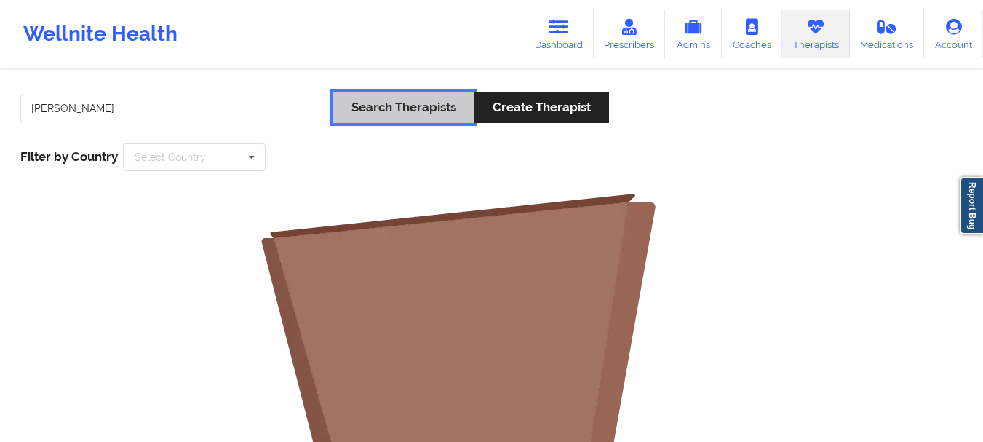
click at [378, 99] on button "Search Therapists" at bounding box center [403, 107] width 141 height 31
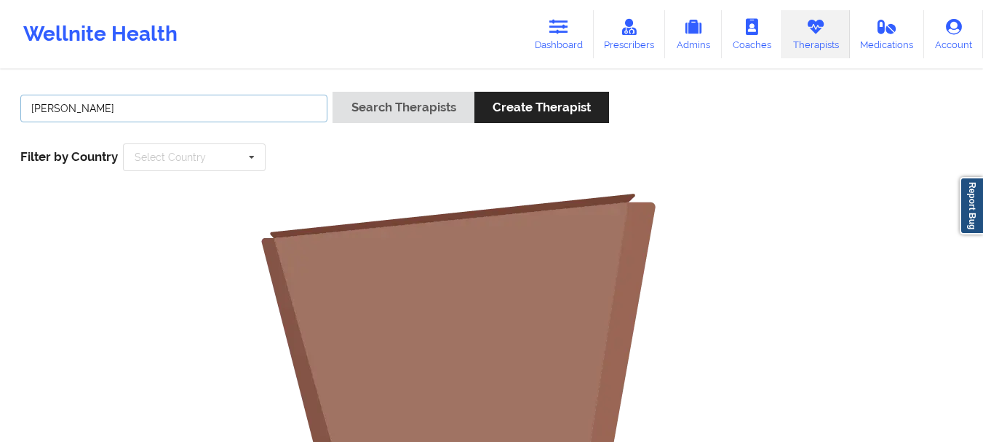
click at [93, 106] on input "[PERSON_NAME]" at bounding box center [173, 109] width 307 height 28
click at [90, 106] on input "[PERSON_NAME]" at bounding box center [173, 109] width 307 height 28
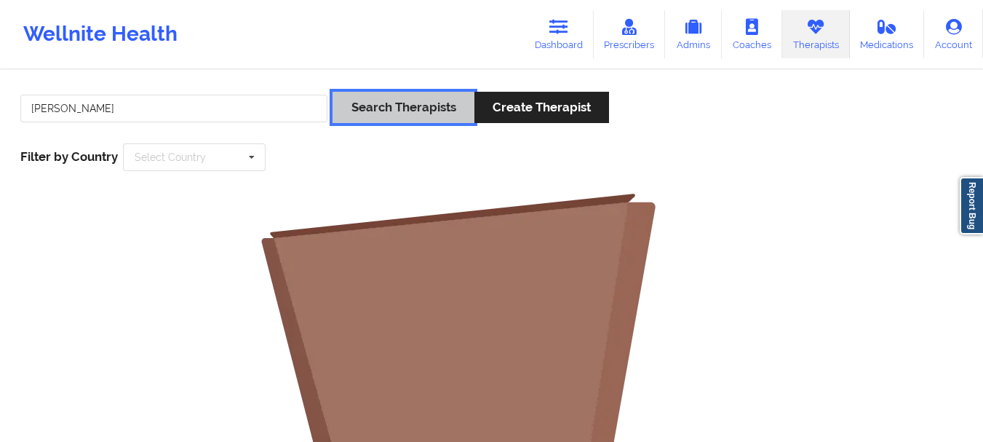
click at [434, 115] on button "Search Therapists" at bounding box center [403, 107] width 141 height 31
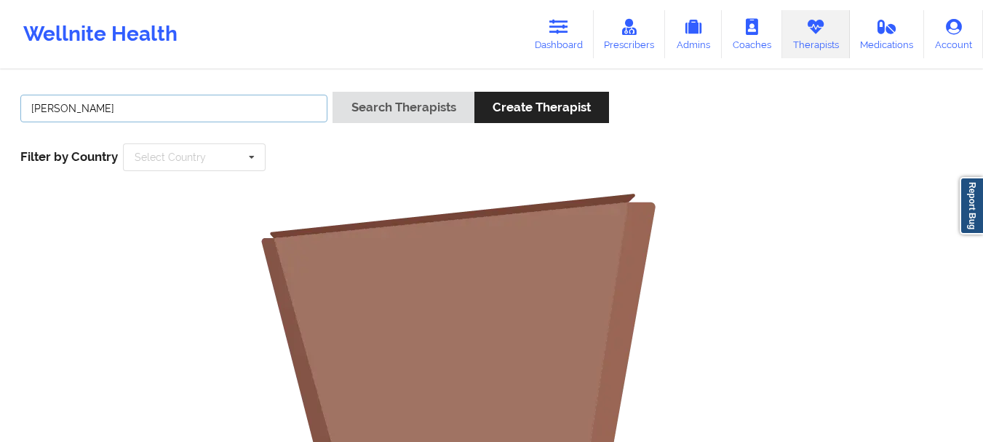
drag, startPoint x: 245, startPoint y: 106, endPoint x: 0, endPoint y: 66, distance: 248.5
click at [0, 67] on div "Wellnite Health Dashboard Prescribers Admins Coaches Therapists Medications Acc…" at bounding box center [491, 413] width 983 height 827
paste input "O'"
click at [75, 103] on input "[PERSON_NAME]" at bounding box center [173, 109] width 307 height 28
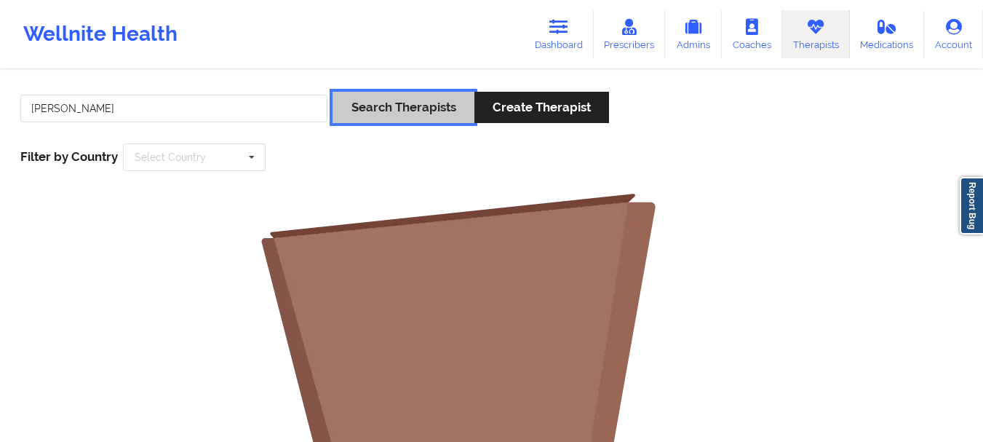
click at [376, 104] on button "Search Therapists" at bounding box center [403, 107] width 141 height 31
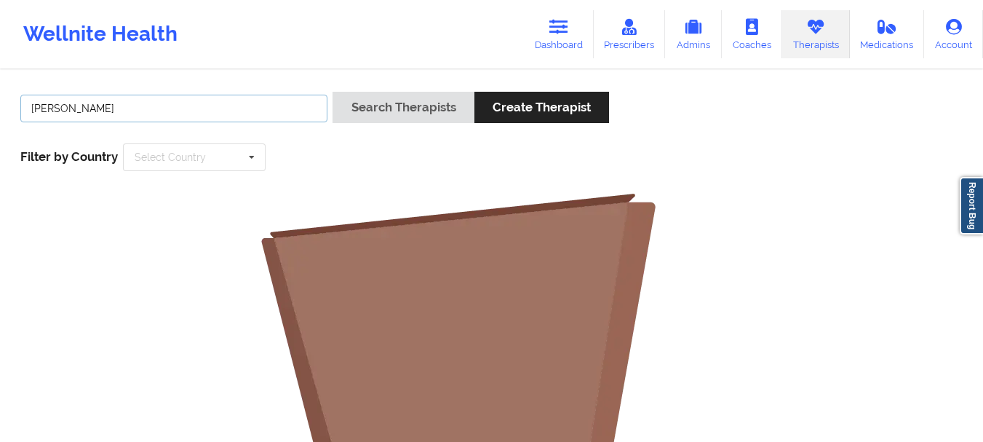
drag, startPoint x: 279, startPoint y: 106, endPoint x: 0, endPoint y: 82, distance: 279.8
click at [0, 82] on div "[PERSON_NAME] Search Therapists Create Therapist Filter by Country Select Count…" at bounding box center [491, 449] width 983 height 756
paste input "rice White"
type input "[PERSON_NAME]"
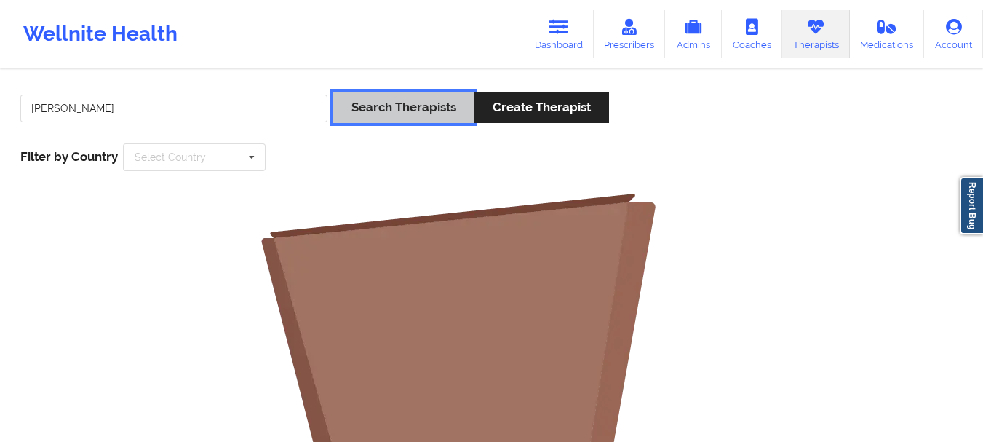
click at [345, 114] on button "Search Therapists" at bounding box center [403, 107] width 141 height 31
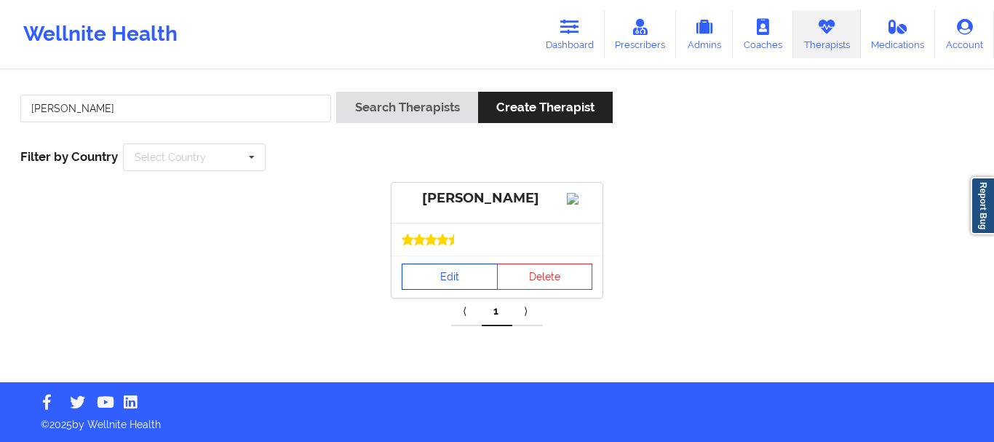
click at [450, 290] on link "Edit" at bounding box center [450, 276] width 96 height 26
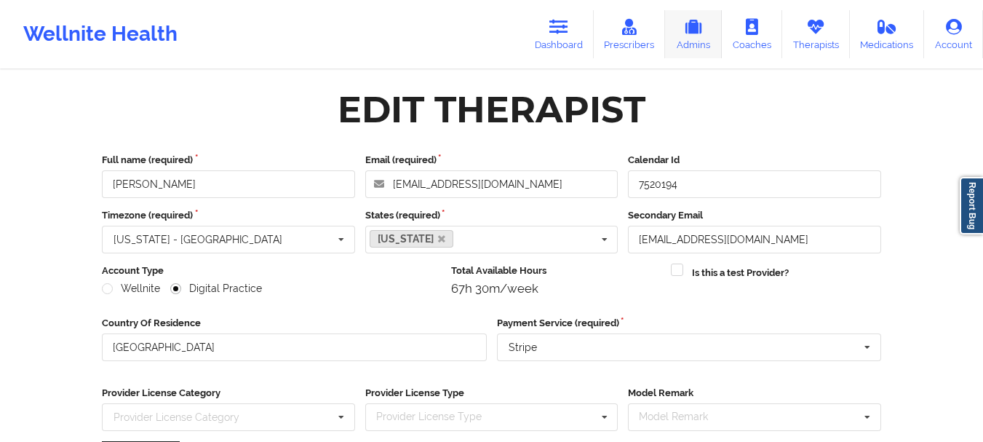
click at [815, 38] on link "Therapists" at bounding box center [816, 34] width 68 height 48
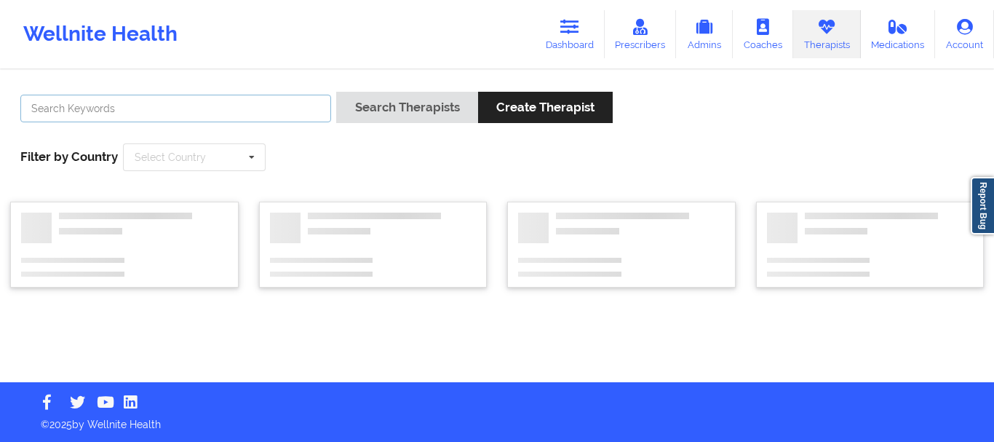
click at [221, 117] on input "text" at bounding box center [175, 109] width 311 height 28
paste input "[PERSON_NAME]"
type input "[PERSON_NAME]"
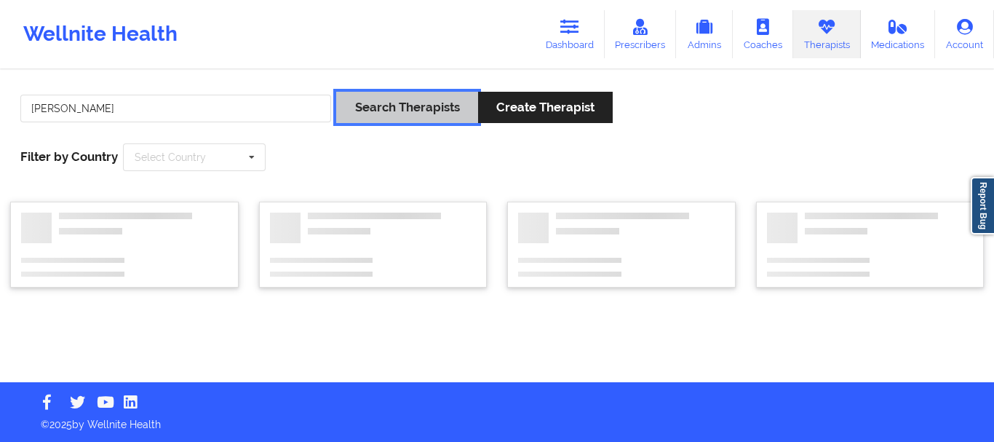
click at [413, 116] on button "Search Therapists" at bounding box center [406, 107] width 141 height 31
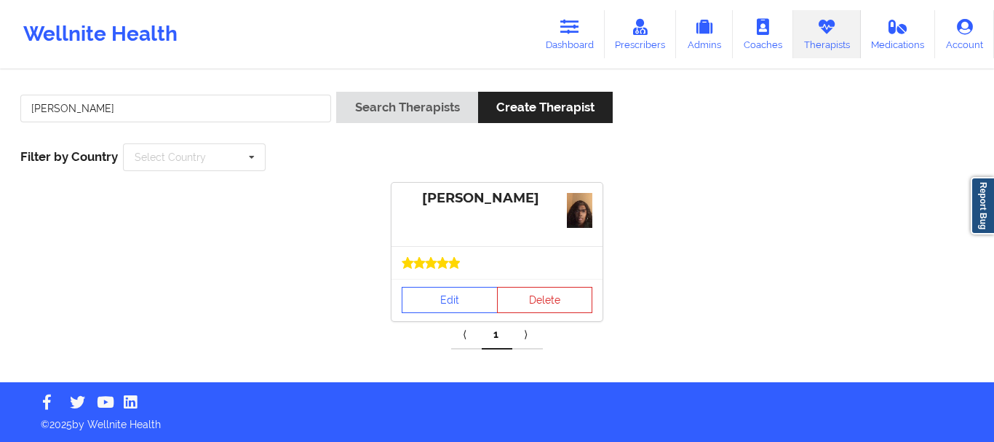
click at [460, 264] on div at bounding box center [497, 263] width 191 height 12
click at [450, 303] on link "Edit" at bounding box center [450, 300] width 96 height 26
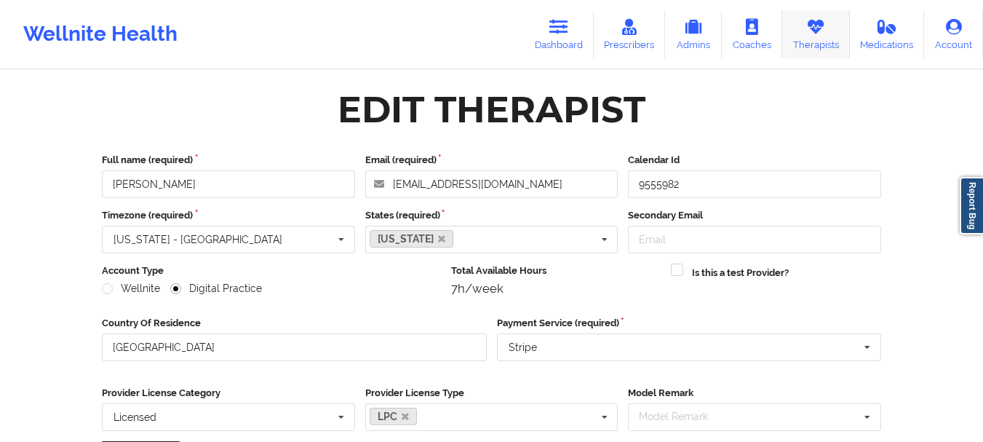
click at [806, 28] on link "Therapists" at bounding box center [816, 34] width 68 height 48
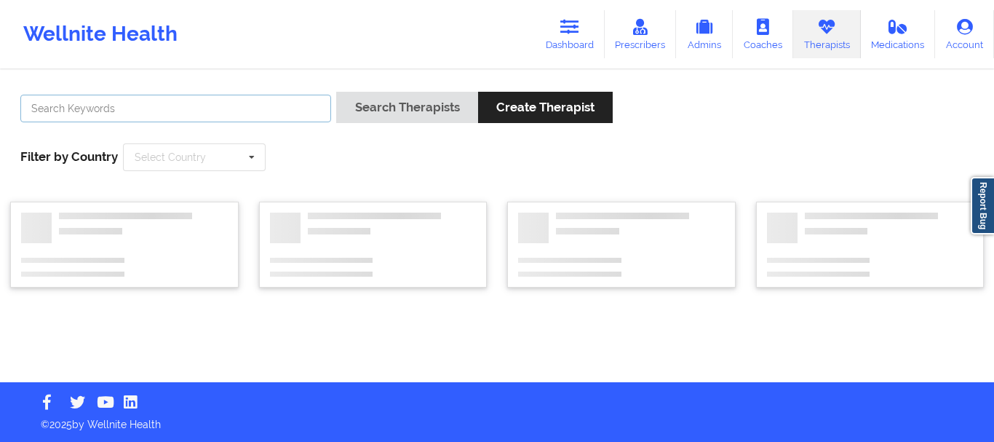
click at [260, 118] on input "text" at bounding box center [175, 109] width 311 height 28
paste input "[PERSON_NAME]"
type input "[PERSON_NAME]"
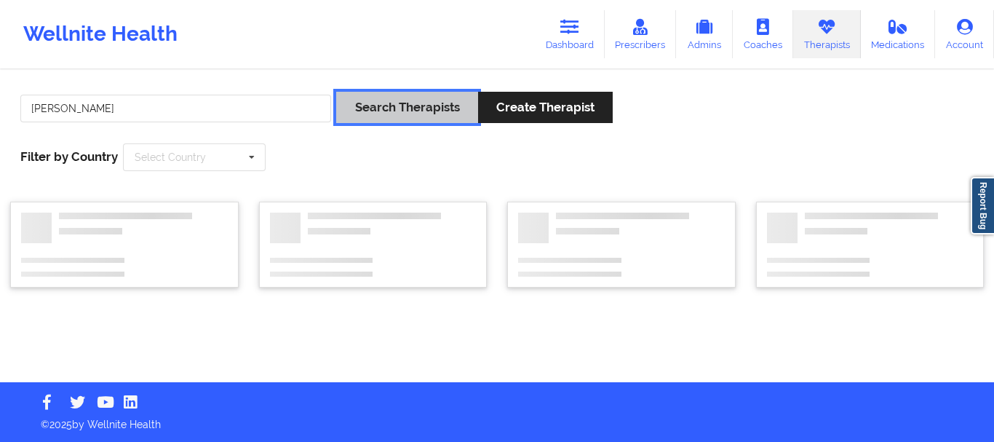
click at [369, 104] on button "Search Therapists" at bounding box center [406, 107] width 141 height 31
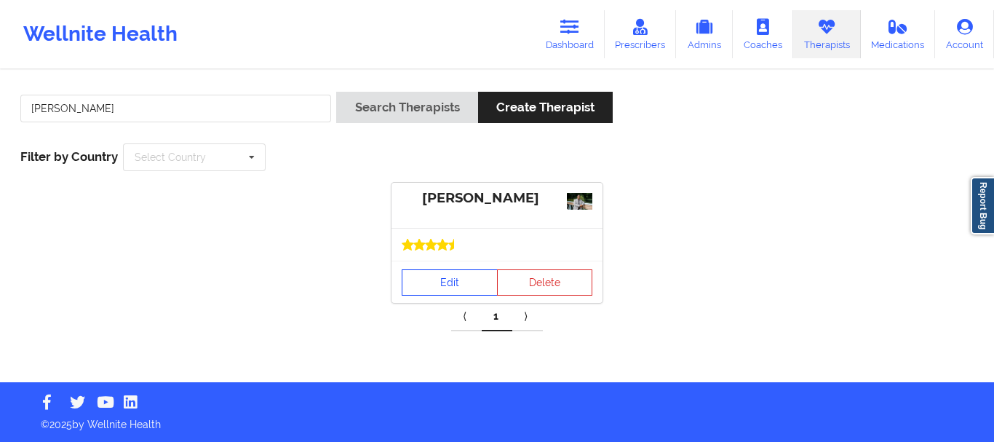
click at [467, 279] on link "Edit" at bounding box center [450, 282] width 96 height 26
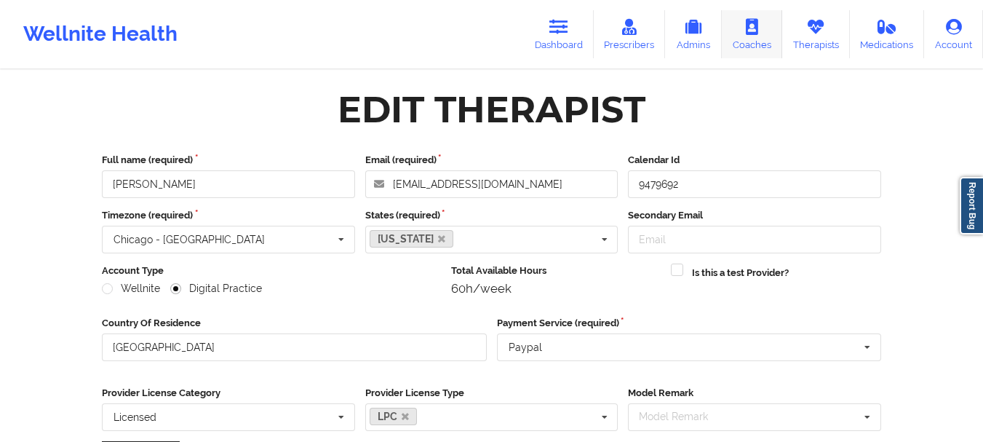
click at [801, 35] on link "Therapists" at bounding box center [816, 34] width 68 height 48
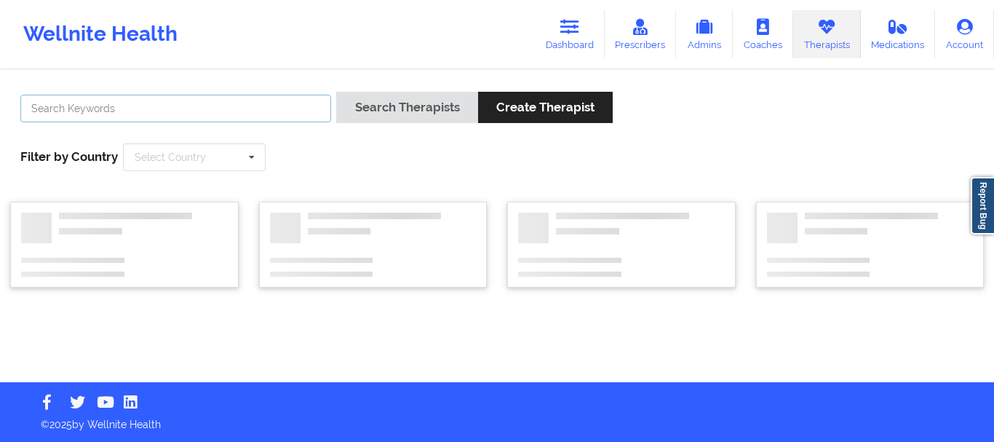
click at [210, 100] on input "text" at bounding box center [175, 109] width 311 height 28
type input "[PERSON_NAME]"
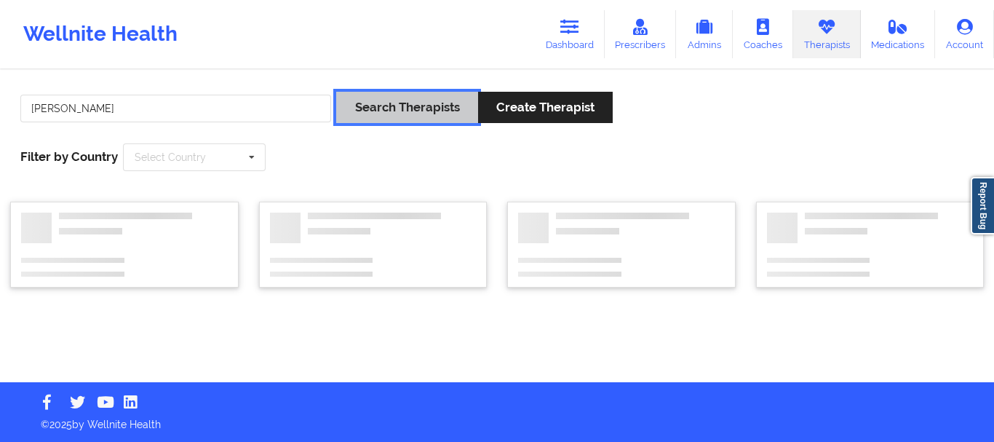
click at [336, 92] on button "Search Therapists" at bounding box center [406, 107] width 141 height 31
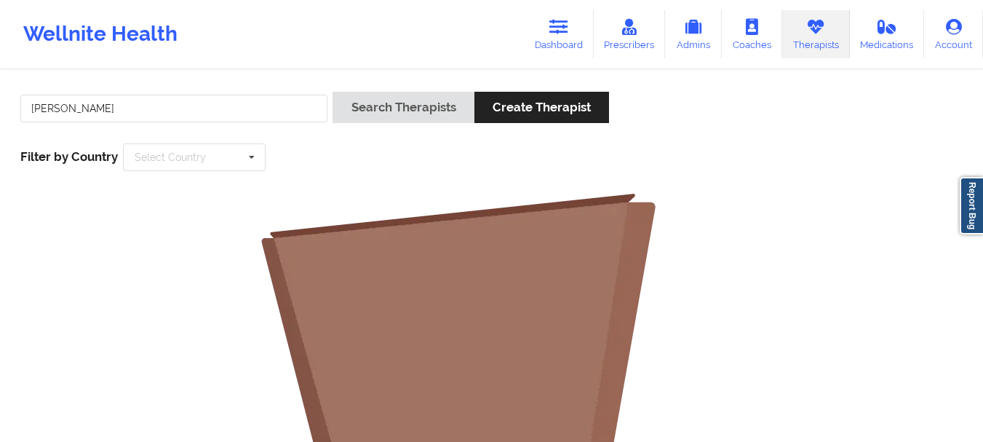
click at [805, 40] on link "Therapists" at bounding box center [816, 34] width 68 height 48
click at [221, 111] on input "[PERSON_NAME]" at bounding box center [173, 109] width 307 height 28
drag, startPoint x: 221, startPoint y: 111, endPoint x: 0, endPoint y: 90, distance: 221.5
click at [0, 92] on div "[PERSON_NAME] Search Therapists Create Therapist Filter by Country Select Count…" at bounding box center [491, 449] width 983 height 756
paste input "[PERSON_NAME]"
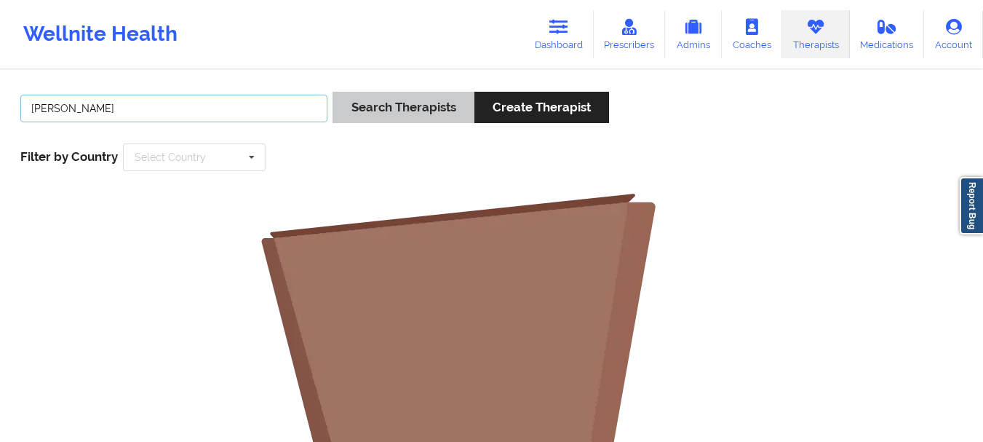
type input "[PERSON_NAME]"
click at [393, 102] on button "Search Therapists" at bounding box center [403, 107] width 141 height 31
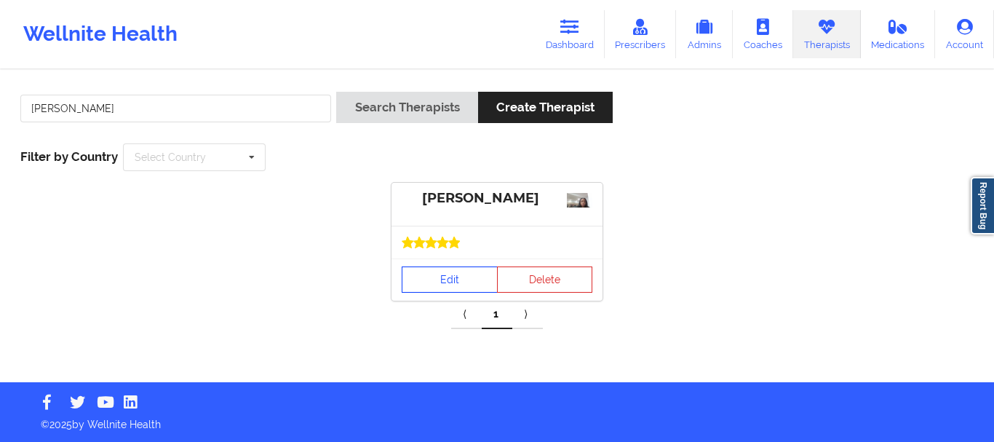
click at [463, 282] on link "Edit" at bounding box center [450, 279] width 96 height 26
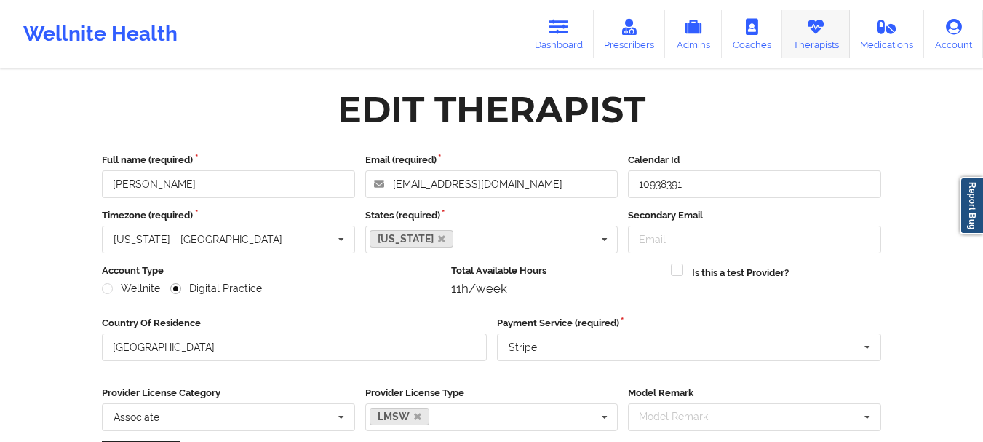
click at [815, 48] on link "Therapists" at bounding box center [816, 34] width 68 height 48
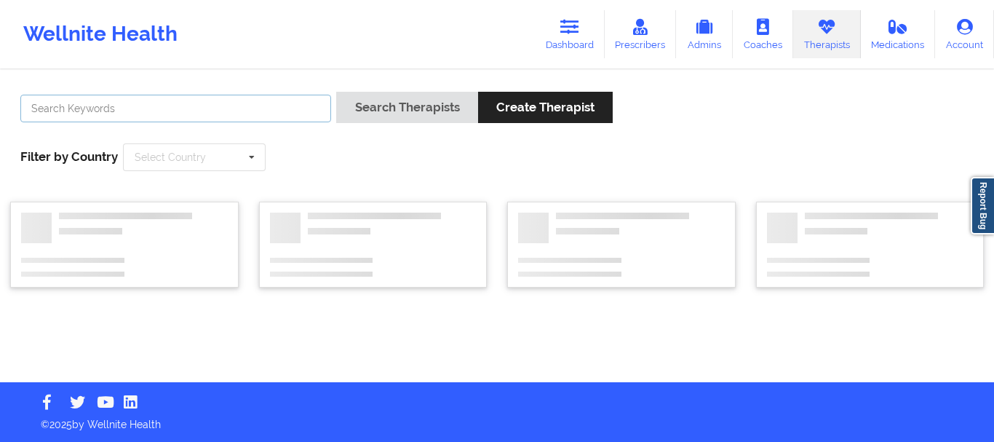
click at [238, 105] on input "text" at bounding box center [175, 109] width 311 height 28
paste input "[PERSON_NAME]"
type input "[PERSON_NAME]"
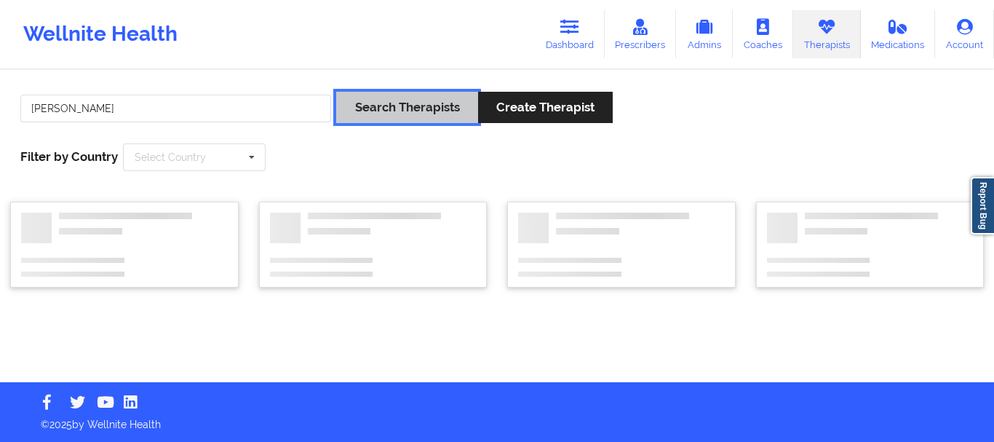
click at [388, 103] on button "Search Therapists" at bounding box center [406, 107] width 141 height 31
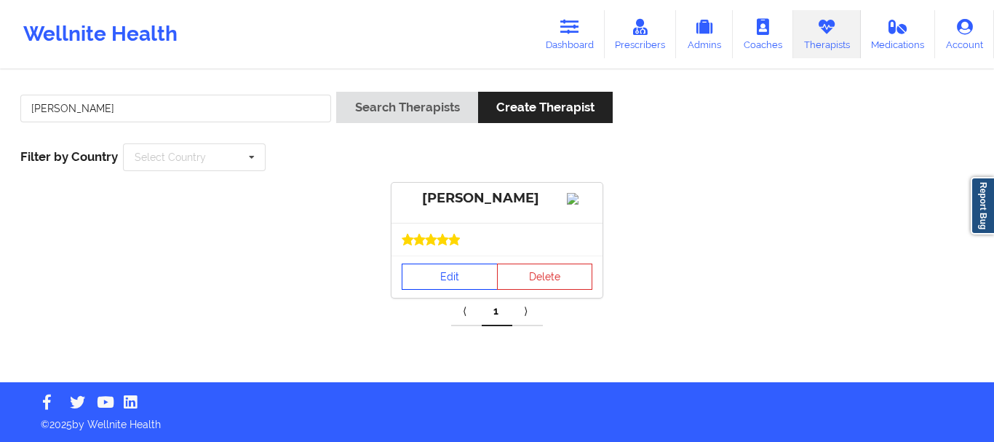
click at [439, 290] on link "Edit" at bounding box center [450, 276] width 96 height 26
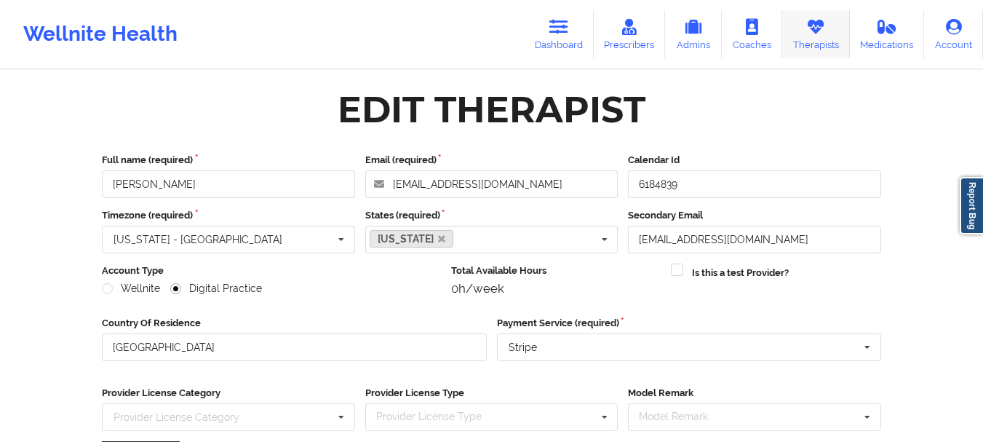
click at [821, 33] on icon at bounding box center [815, 27] width 19 height 16
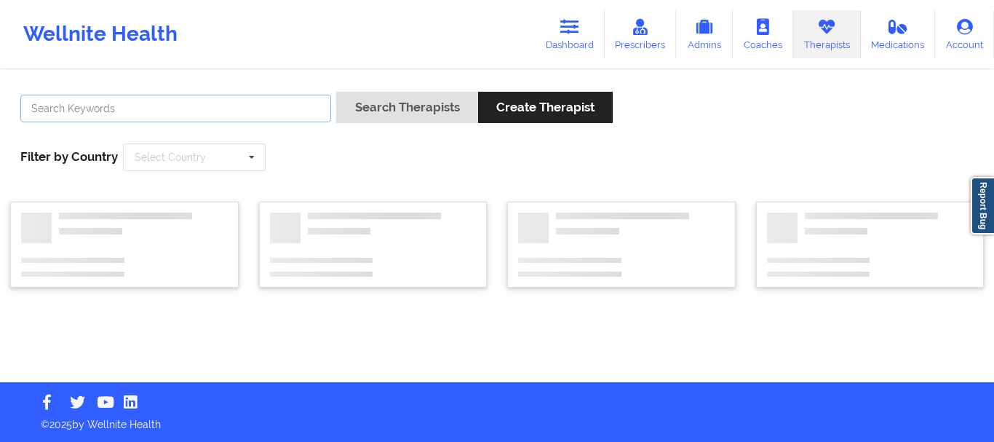
click at [263, 98] on input "text" at bounding box center [175, 109] width 311 height 28
paste input "[PERSON_NAME]"
type input "[PERSON_NAME]"
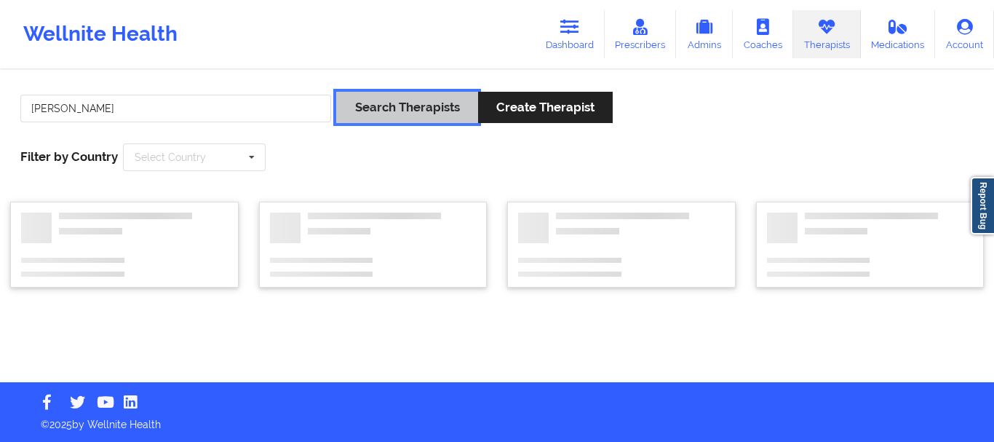
click at [397, 103] on button "Search Therapists" at bounding box center [406, 107] width 141 height 31
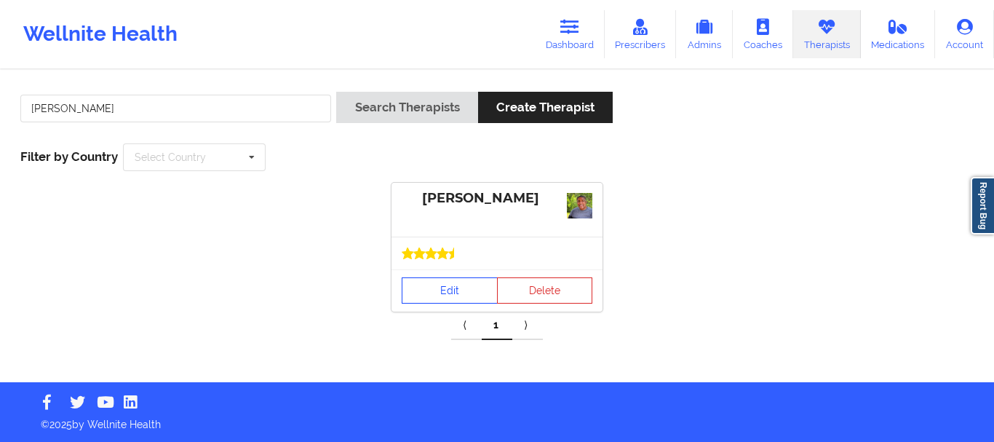
drag, startPoint x: 459, startPoint y: 274, endPoint x: 475, endPoint y: 286, distance: 19.7
click at [458, 273] on div "Edit Delete" at bounding box center [497, 290] width 211 height 42
click at [426, 285] on link "Edit" at bounding box center [450, 290] width 96 height 26
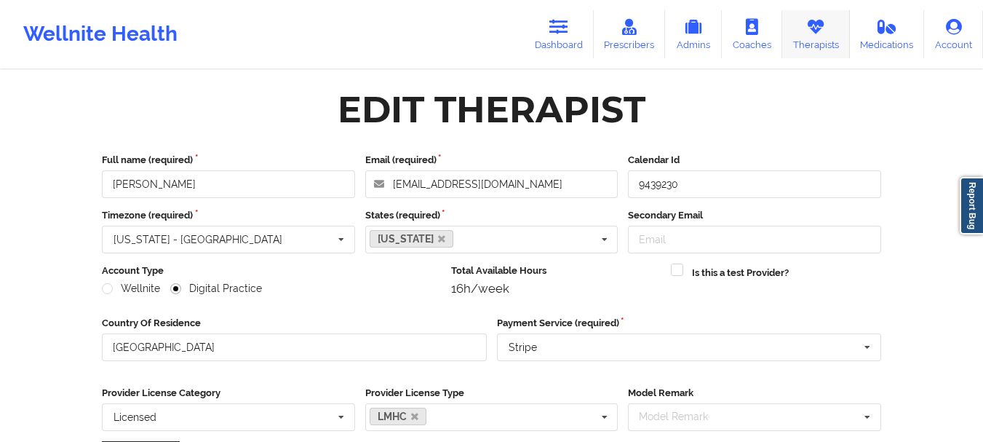
click at [809, 39] on link "Therapists" at bounding box center [816, 34] width 68 height 48
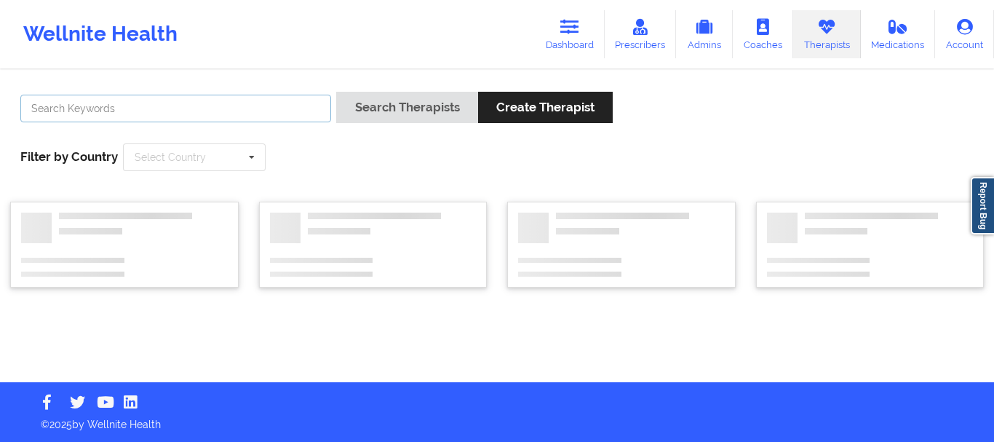
click at [277, 106] on input "text" at bounding box center [175, 109] width 311 height 28
paste input "[PERSON_NAME]"
type input "[PERSON_NAME]"
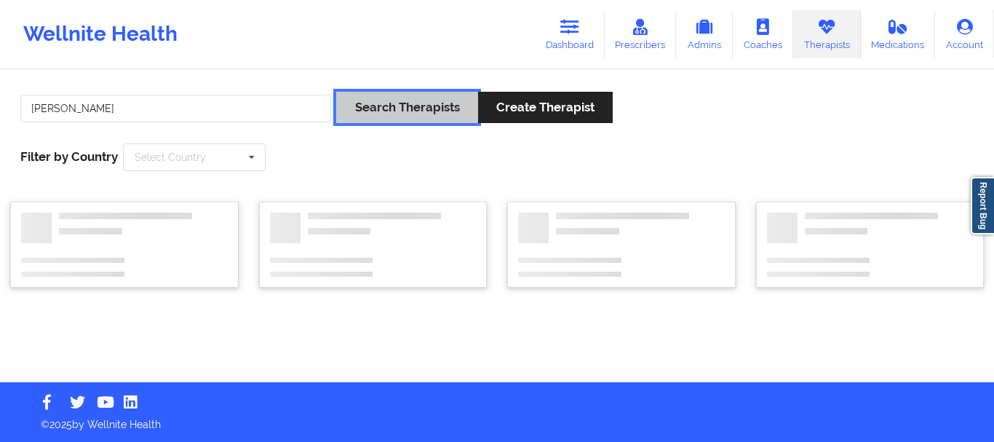
click at [408, 113] on button "Search Therapists" at bounding box center [406, 107] width 141 height 31
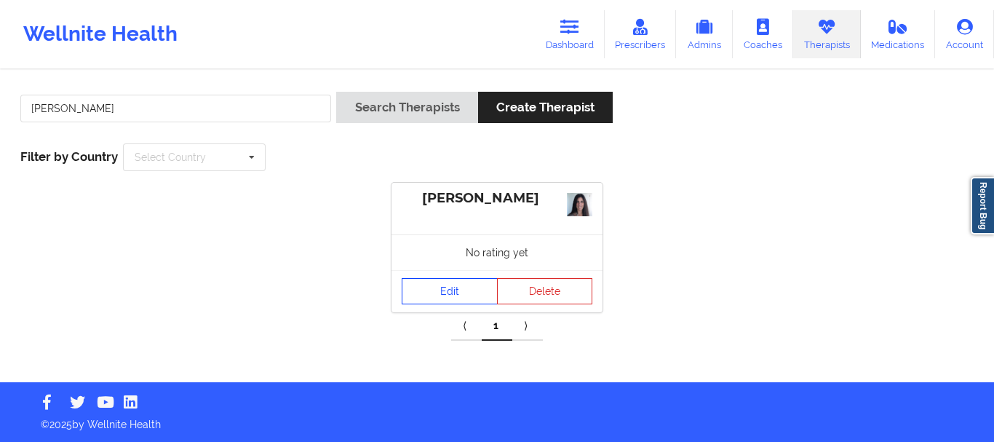
click at [442, 290] on link "Edit" at bounding box center [450, 291] width 96 height 26
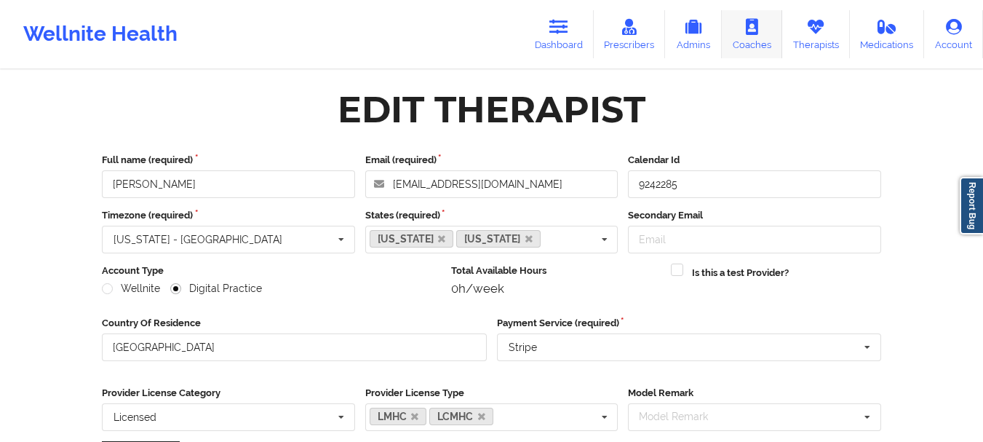
drag, startPoint x: 808, startPoint y: 32, endPoint x: 782, endPoint y: 43, distance: 27.7
click at [809, 32] on link "Therapists" at bounding box center [816, 34] width 68 height 48
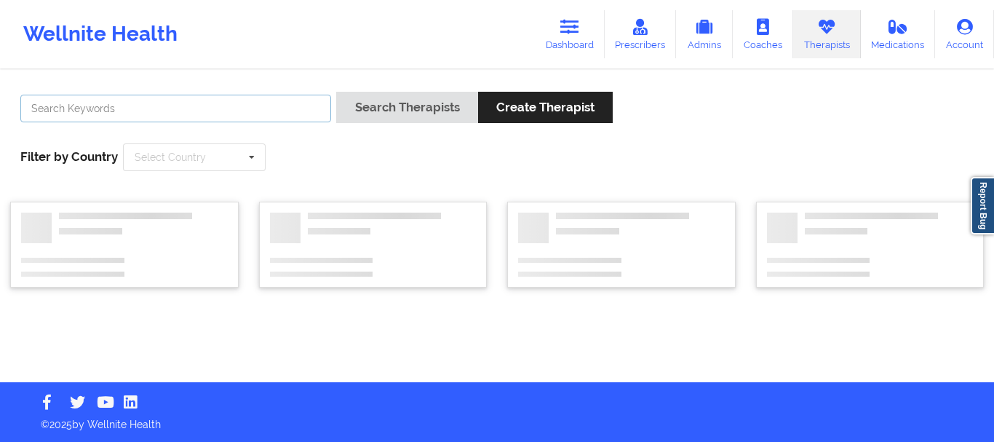
click at [255, 105] on input "text" at bounding box center [175, 109] width 311 height 28
paste input "[US_STATE][PERSON_NAME]"
type input "[US_STATE][PERSON_NAME]"
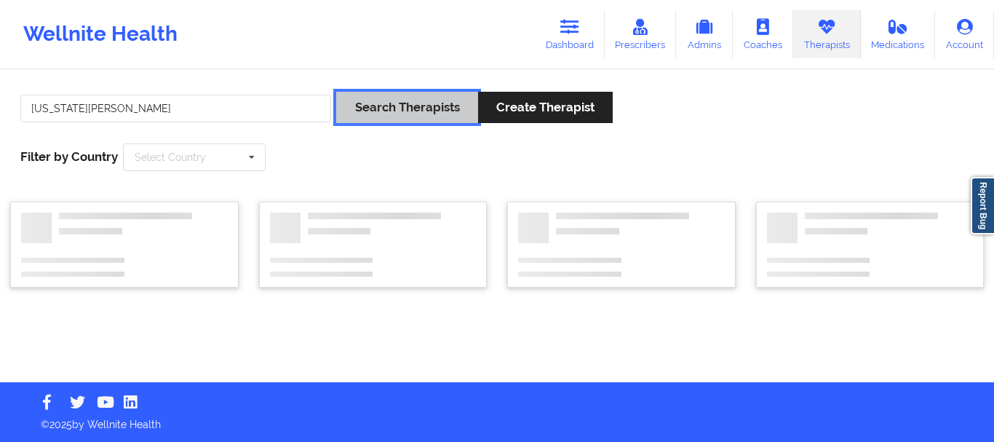
click at [363, 100] on button "Search Therapists" at bounding box center [406, 107] width 141 height 31
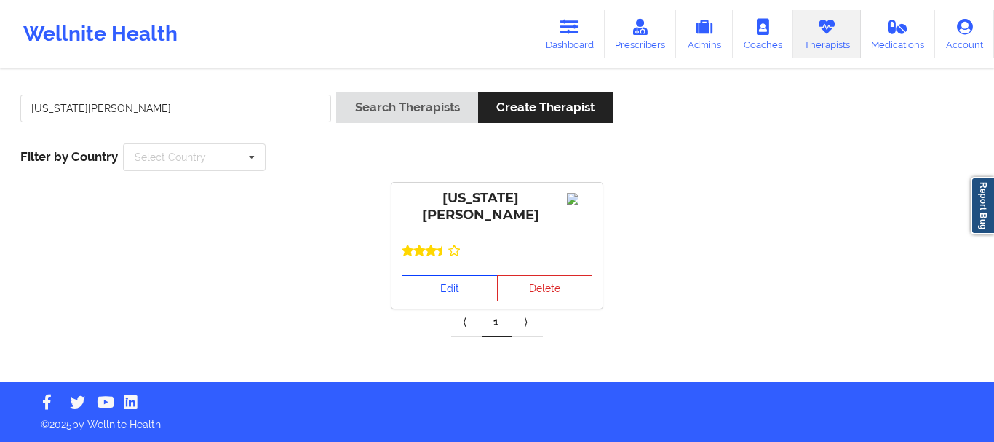
click at [448, 291] on link "Edit" at bounding box center [450, 288] width 96 height 26
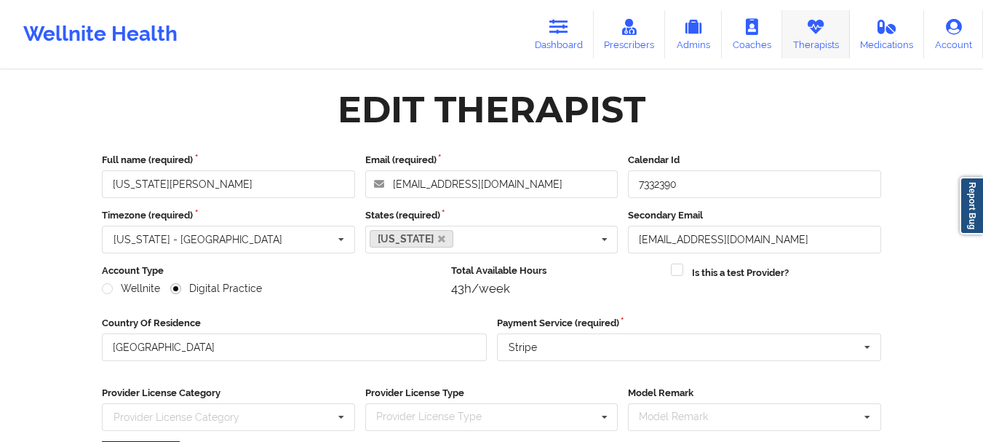
click at [809, 41] on link "Therapists" at bounding box center [816, 34] width 68 height 48
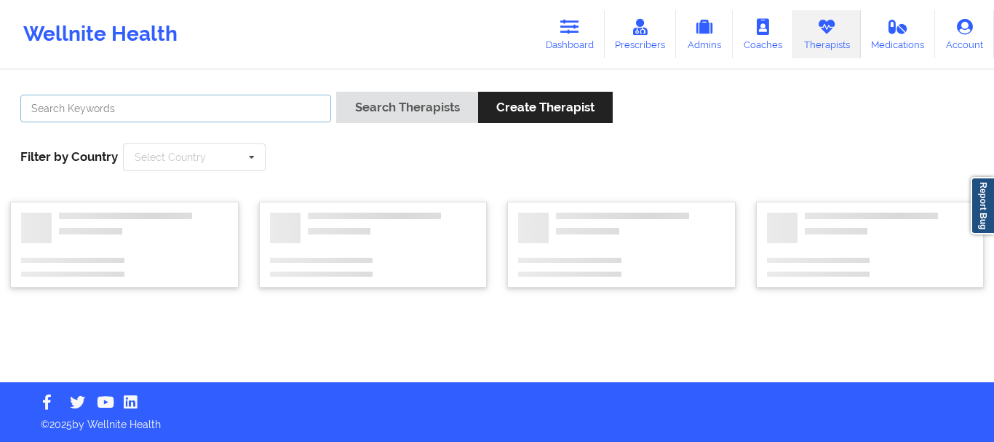
drag, startPoint x: 234, startPoint y: 114, endPoint x: 218, endPoint y: 102, distance: 20.2
click at [221, 108] on input "text" at bounding box center [175, 109] width 311 height 28
type input "Vitus Chibuike Onusuru"
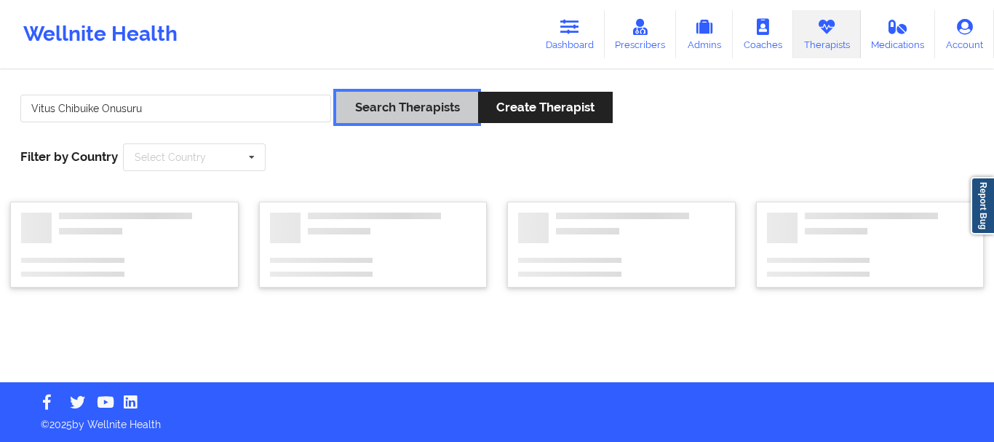
click at [378, 117] on button "Search Therapists" at bounding box center [406, 107] width 141 height 31
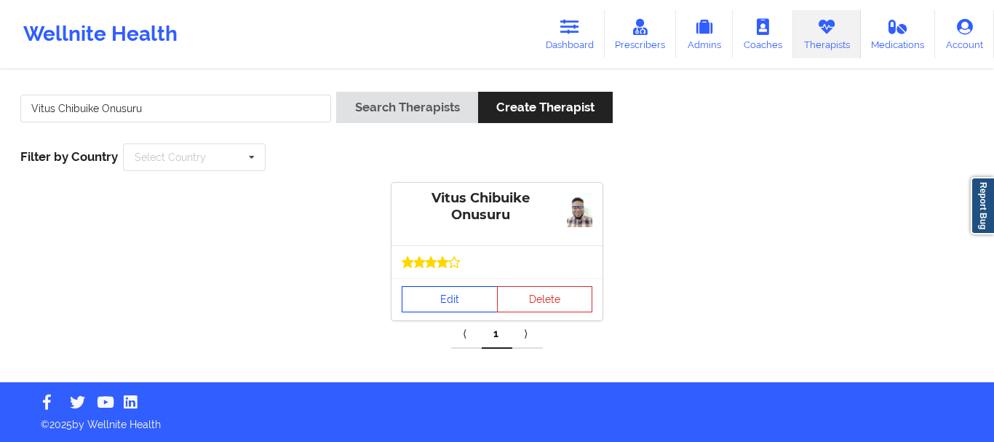
click at [437, 288] on link "Edit" at bounding box center [450, 299] width 96 height 26
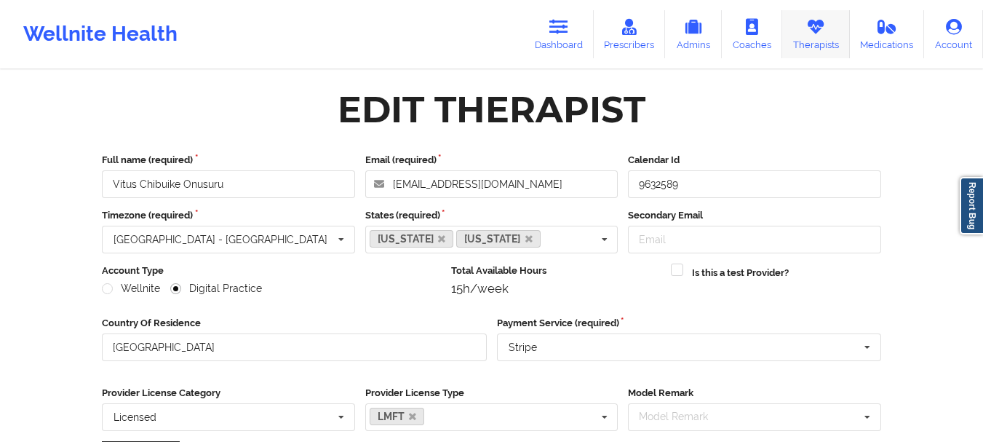
click at [803, 39] on link "Therapists" at bounding box center [816, 34] width 68 height 48
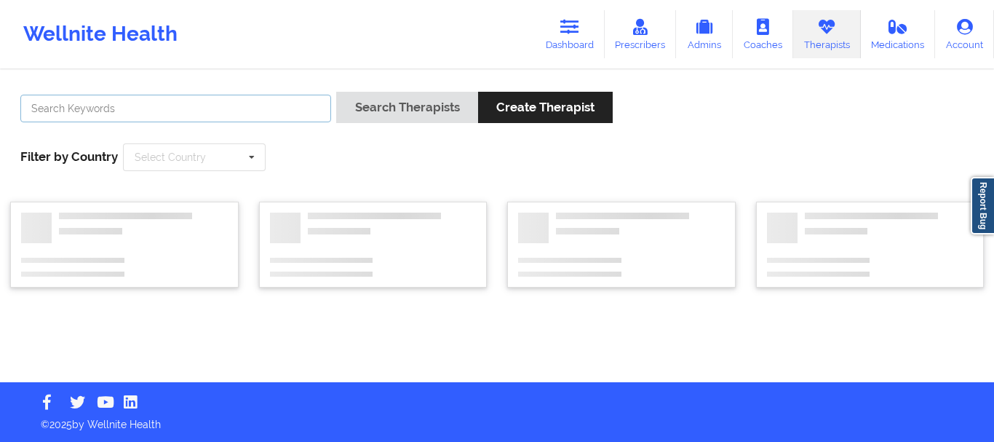
click at [263, 116] on input "text" at bounding box center [175, 109] width 311 height 28
paste input "[PERSON_NAME]"
type input "[PERSON_NAME]"
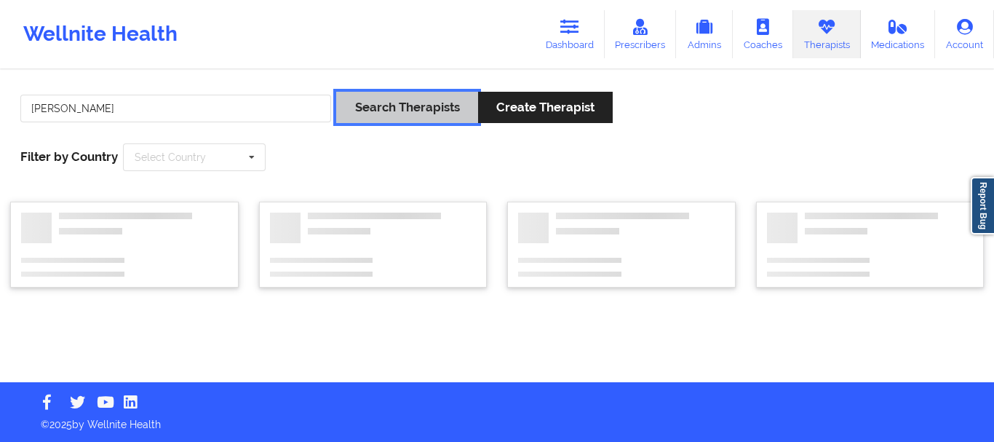
click at [396, 114] on button "Search Therapists" at bounding box center [406, 107] width 141 height 31
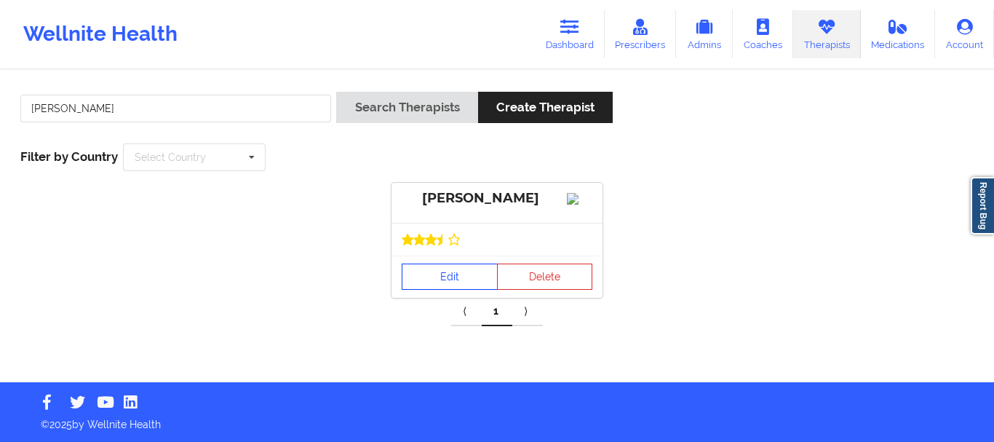
click at [429, 284] on link "Edit" at bounding box center [450, 276] width 96 height 26
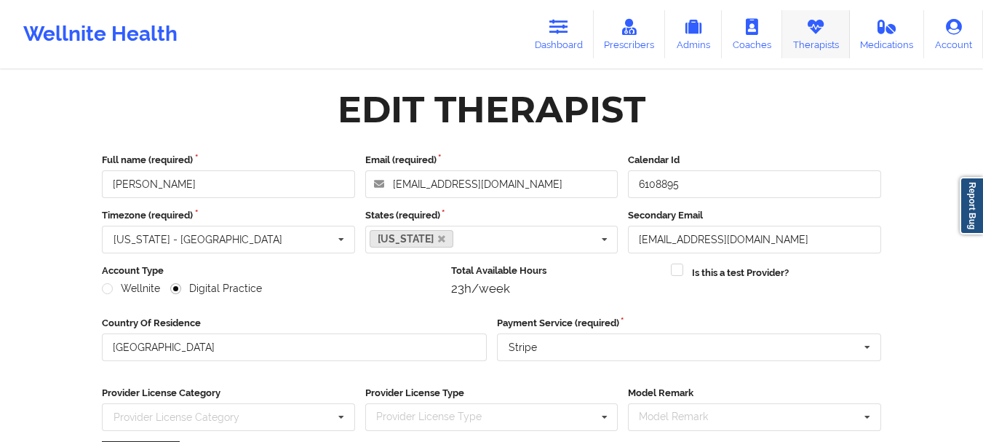
click at [819, 38] on link "Therapists" at bounding box center [816, 34] width 68 height 48
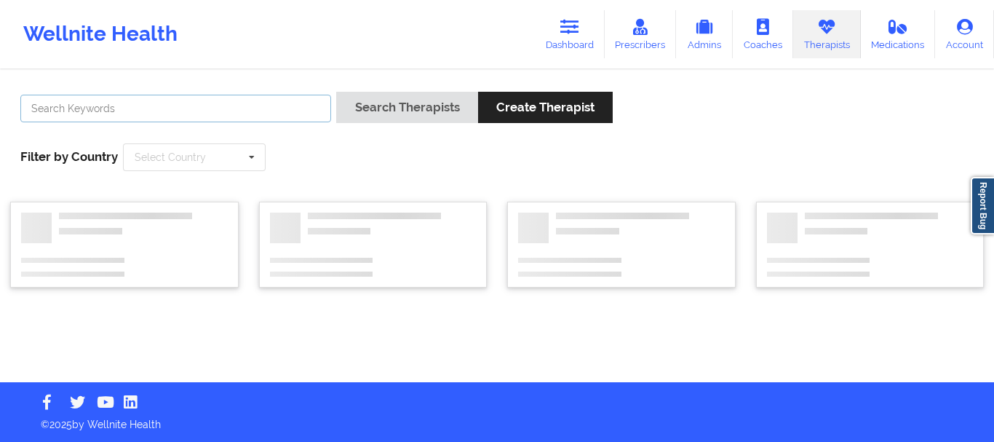
click at [259, 104] on input "text" at bounding box center [175, 109] width 311 height 28
paste input "[PERSON_NAME]"
type input "[PERSON_NAME]"
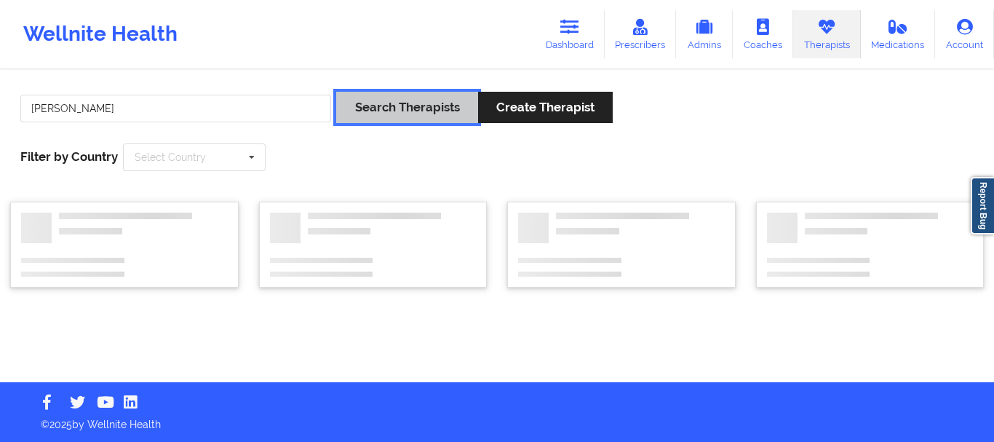
click at [386, 96] on button "Search Therapists" at bounding box center [406, 107] width 141 height 31
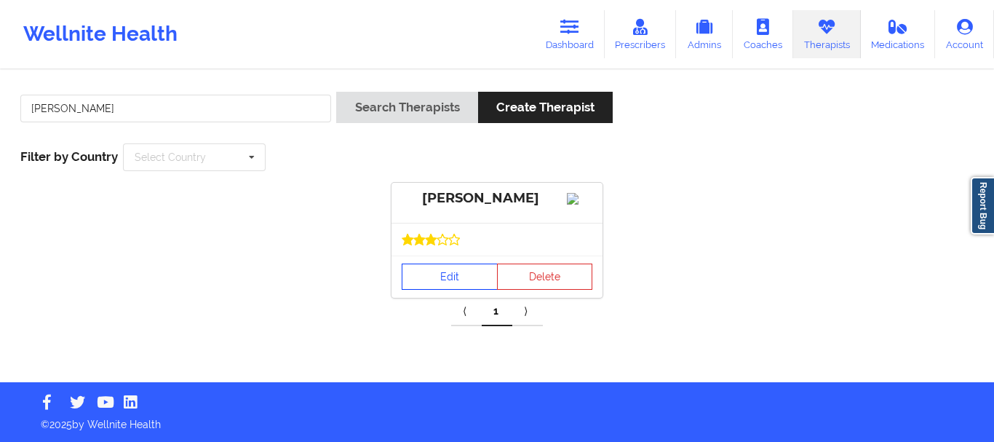
click at [473, 285] on link "Edit" at bounding box center [450, 276] width 96 height 26
